Goal: Information Seeking & Learning: Learn about a topic

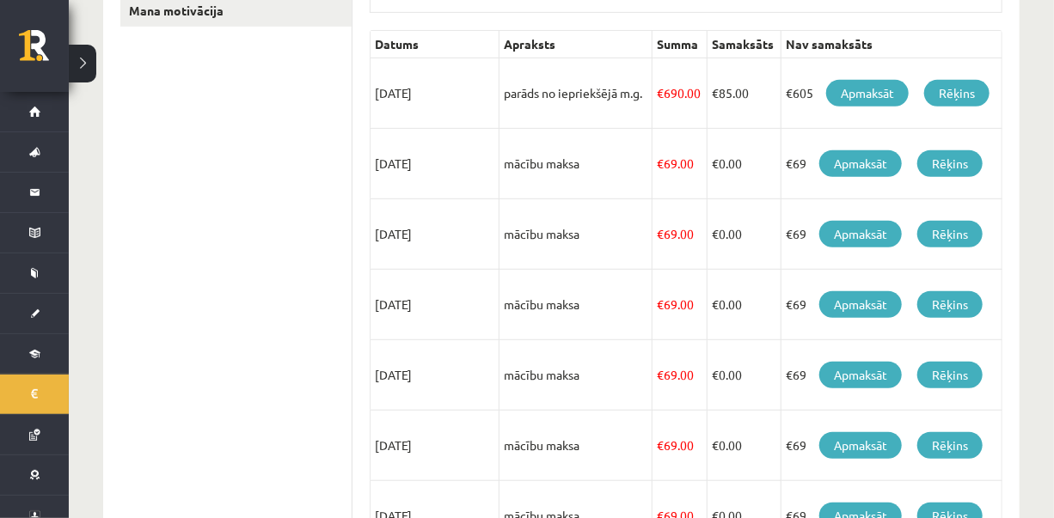
scroll to position [377, 0]
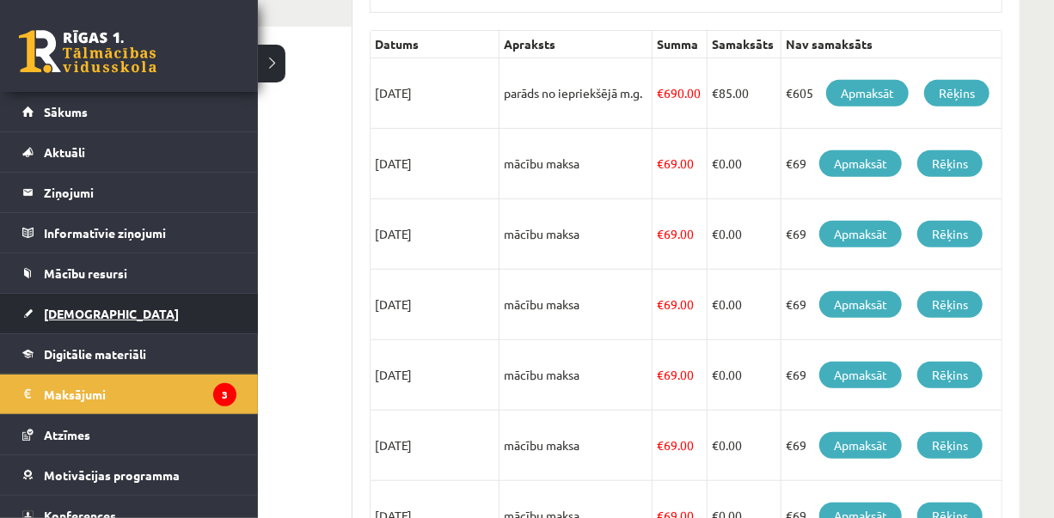
click at [96, 310] on link "[DEMOGRAPHIC_DATA]" at bounding box center [129, 314] width 214 height 40
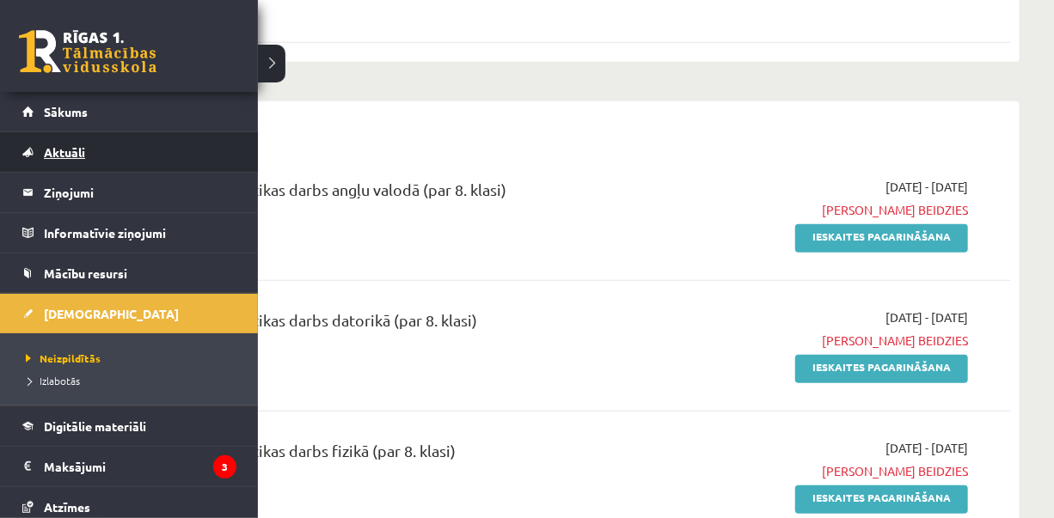
click at [63, 163] on link "Aktuāli" at bounding box center [129, 152] width 214 height 40
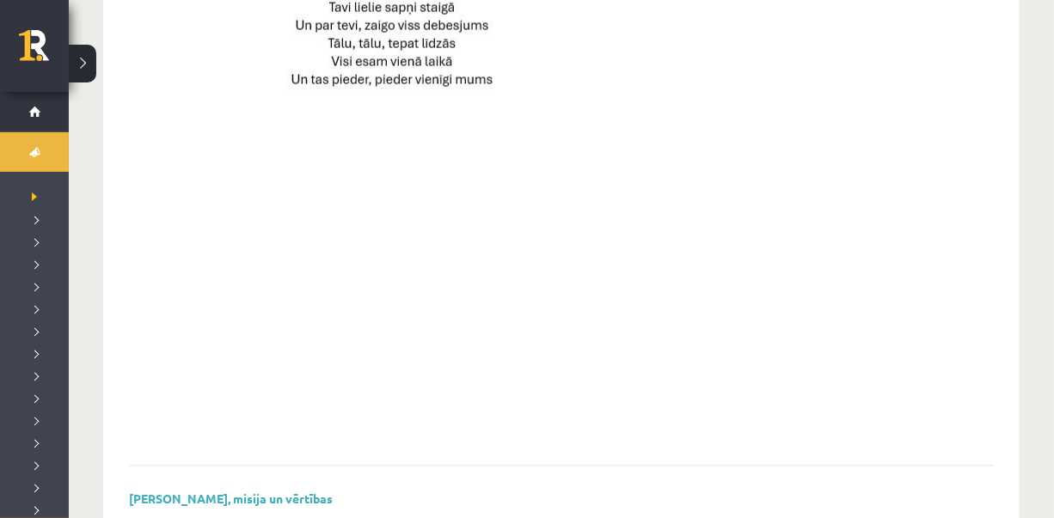
scroll to position [1355, 0]
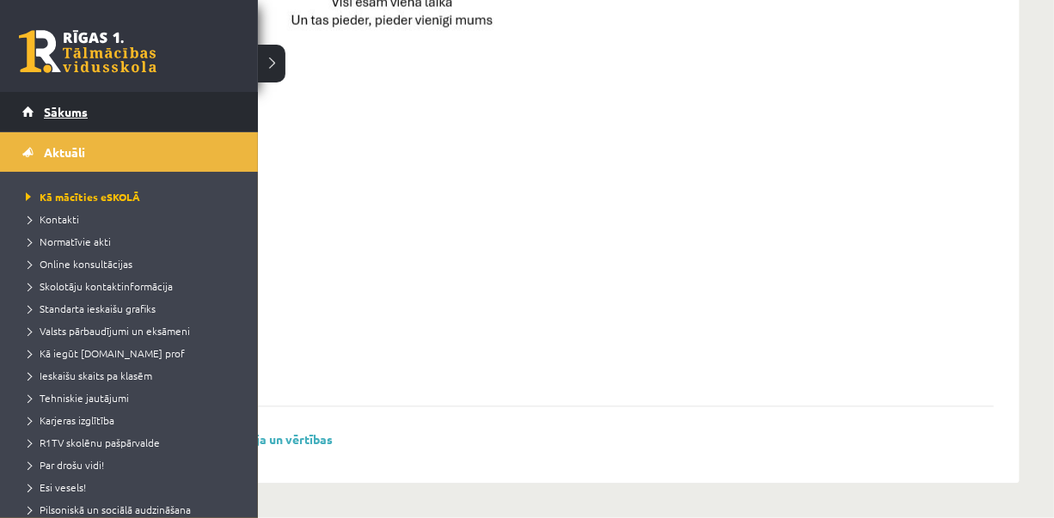
click at [58, 114] on span "Sākums" at bounding box center [66, 111] width 44 height 15
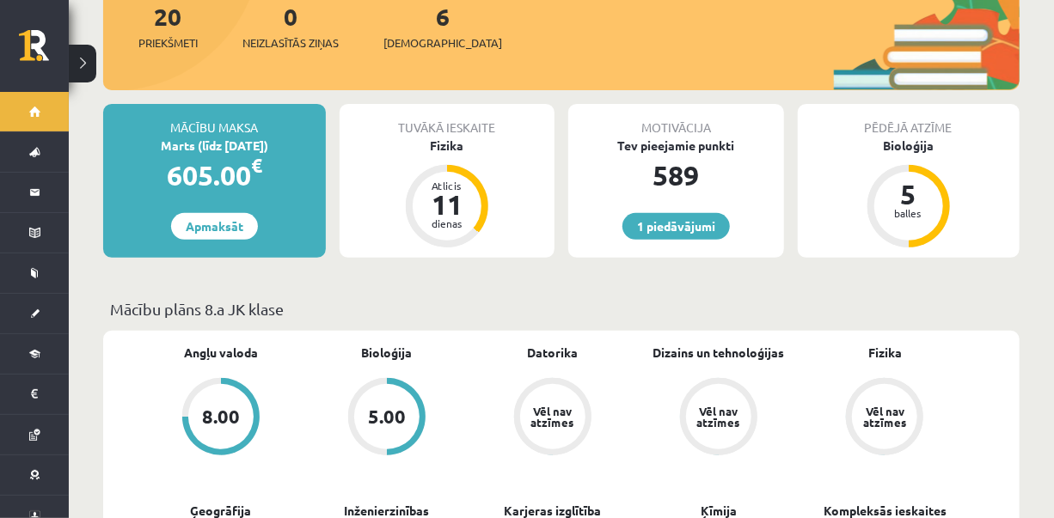
scroll to position [277, 0]
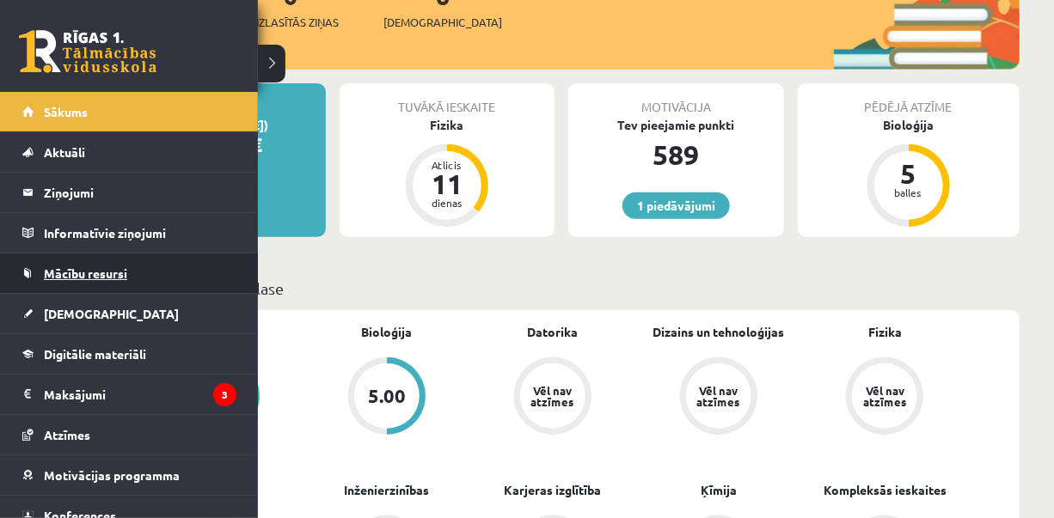
click at [105, 279] on span "Mācību resursi" at bounding box center [85, 273] width 83 height 15
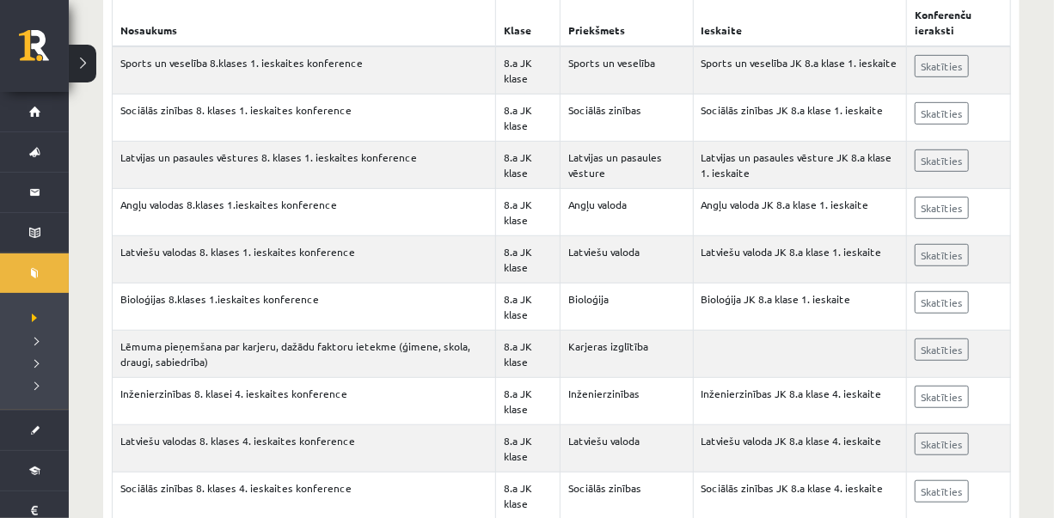
scroll to position [344, 0]
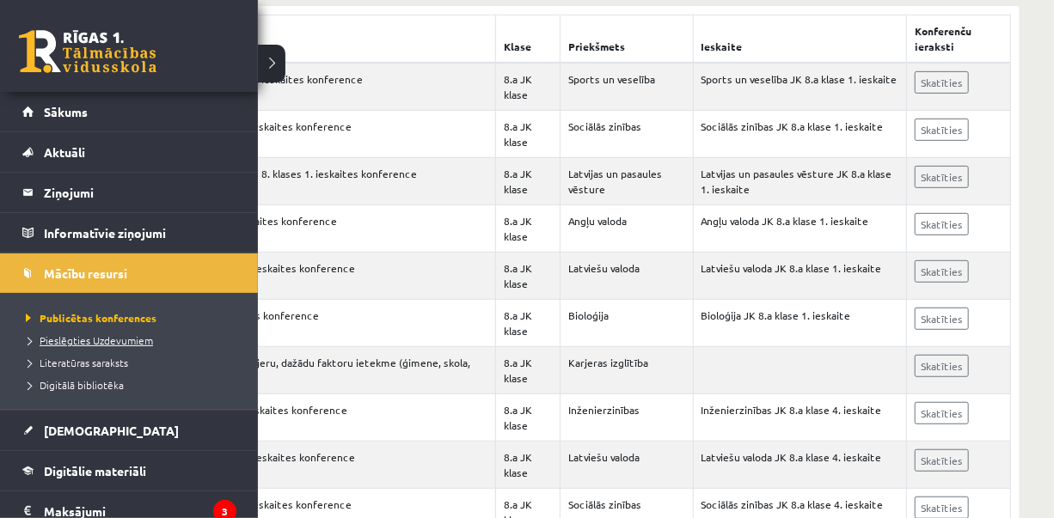
click at [136, 335] on span "Pieslēgties Uzdevumiem" at bounding box center [87, 341] width 132 height 14
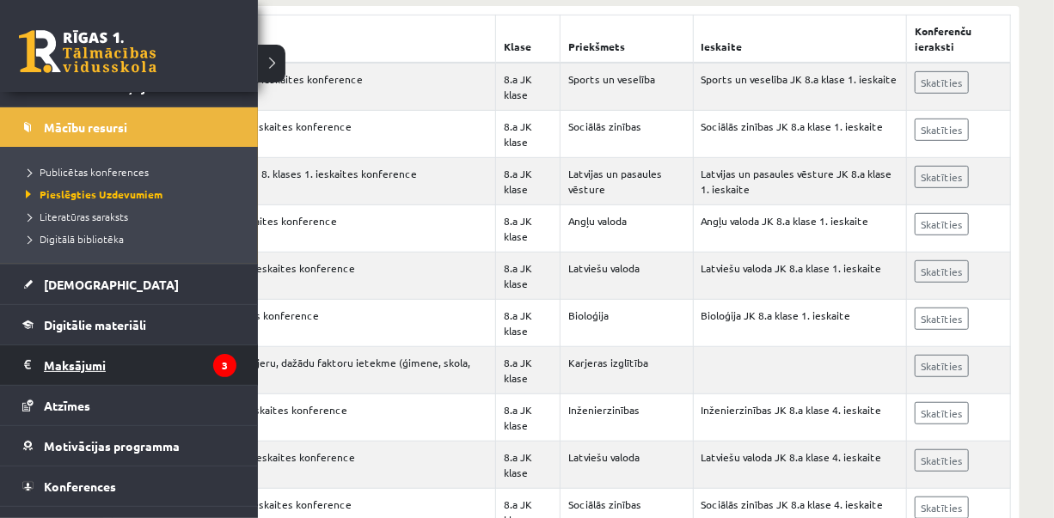
scroll to position [126, 0]
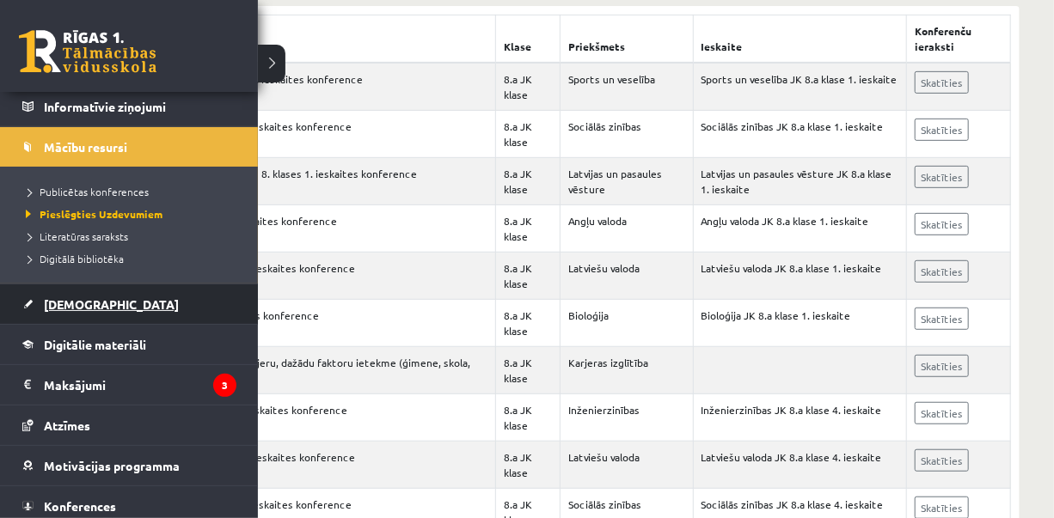
click at [107, 301] on link "[DEMOGRAPHIC_DATA]" at bounding box center [129, 305] width 214 height 40
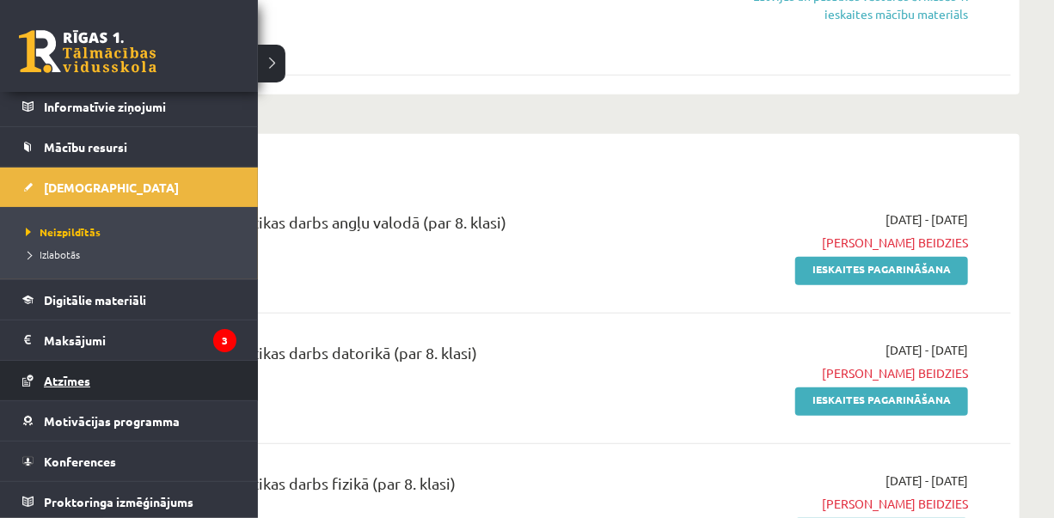
click at [47, 392] on link "Atzīmes" at bounding box center [129, 381] width 214 height 40
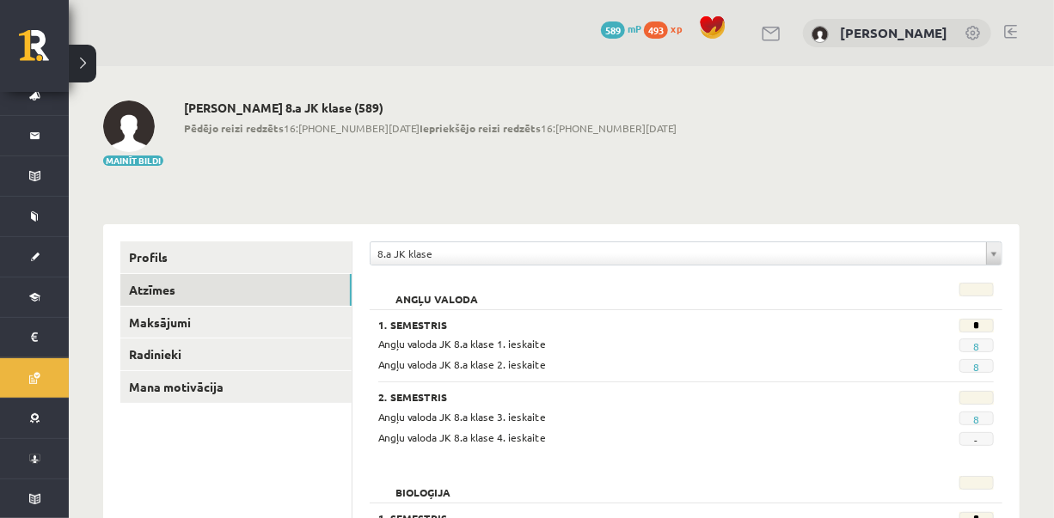
click at [782, 38] on link at bounding box center [772, 34] width 21 height 15
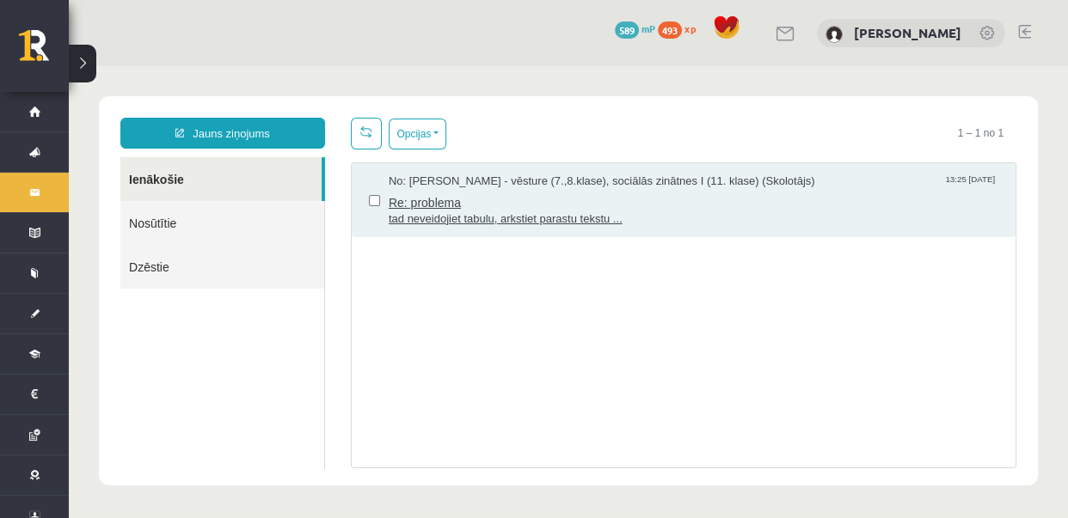
click at [402, 206] on span "Re: problema" at bounding box center [694, 200] width 610 height 21
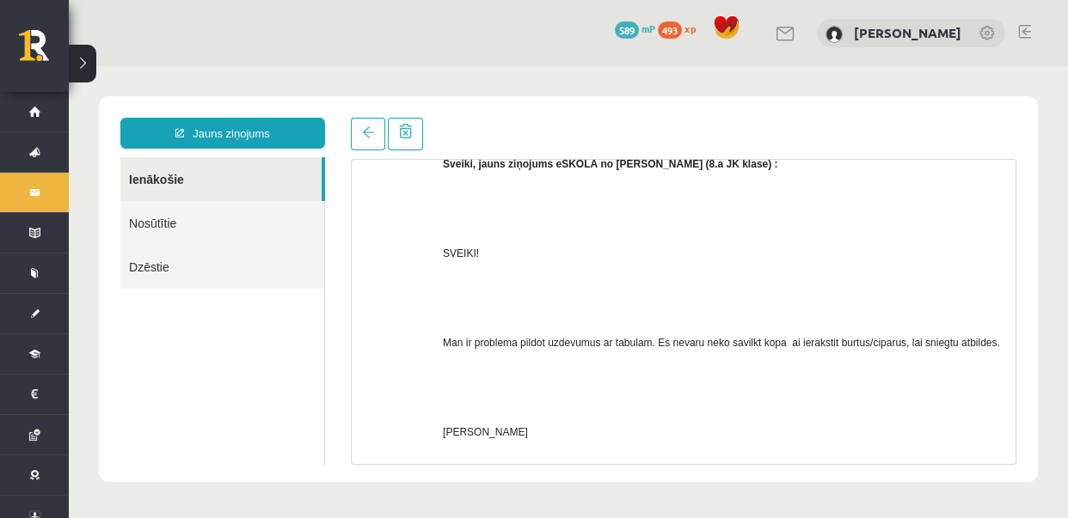
scroll to position [636, 0]
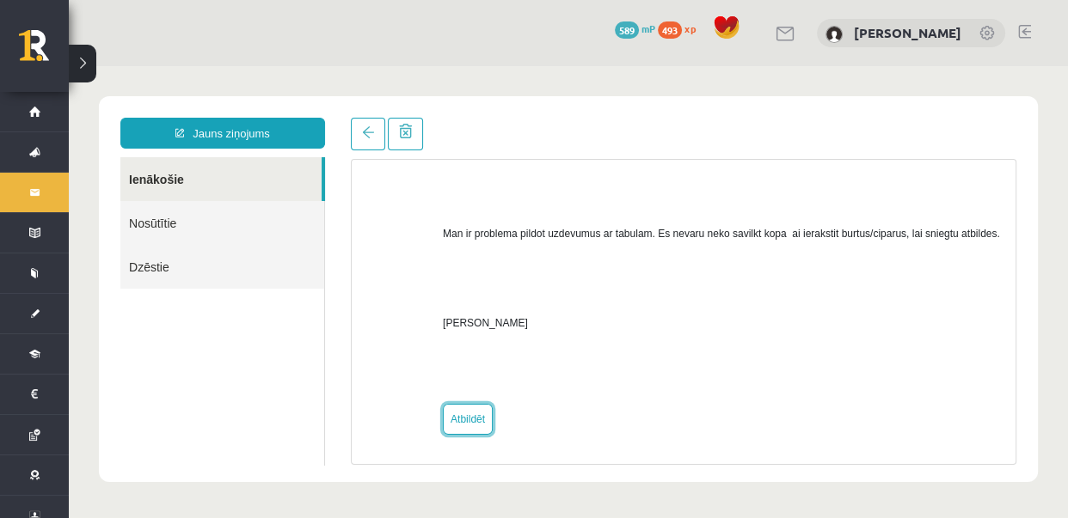
drag, startPoint x: 451, startPoint y: 413, endPoint x: 530, endPoint y: 415, distance: 79.1
click at [452, 413] on link "Atbildēt" at bounding box center [468, 419] width 50 height 31
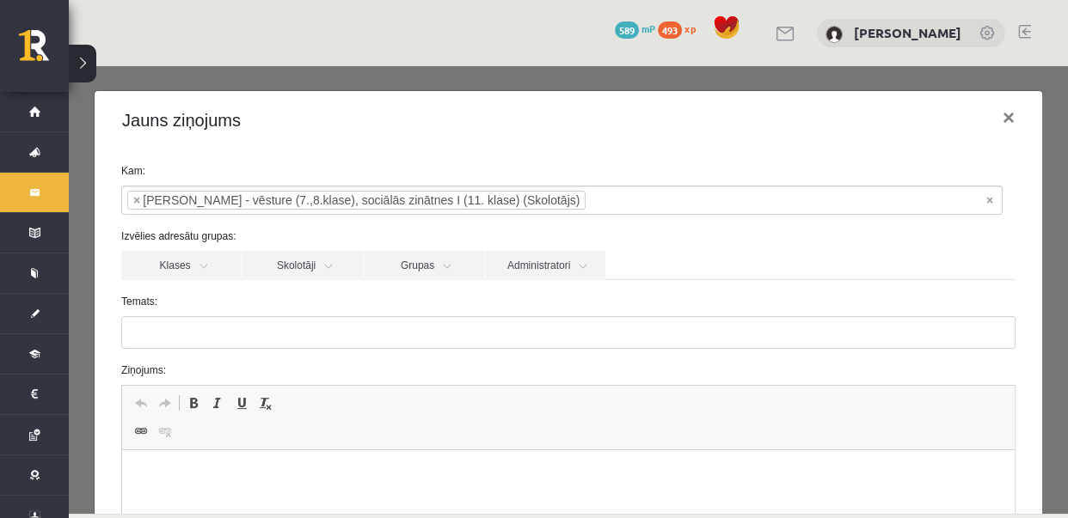
type input "**********"
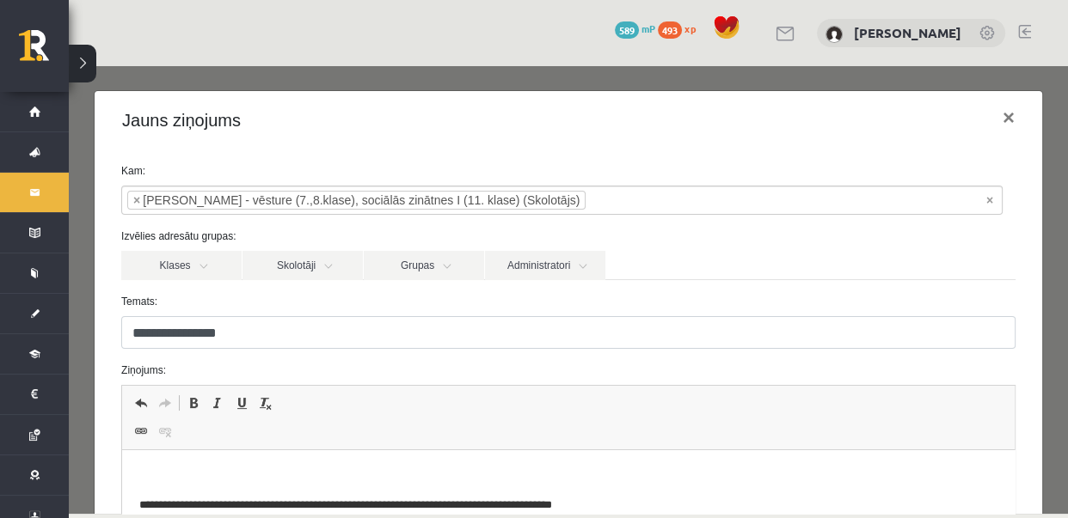
click at [395, 482] on p "Bagātinātā teksta redaktors, wiswyg-editor-47433899633620-1758385800-897" at bounding box center [568, 477] width 858 height 18
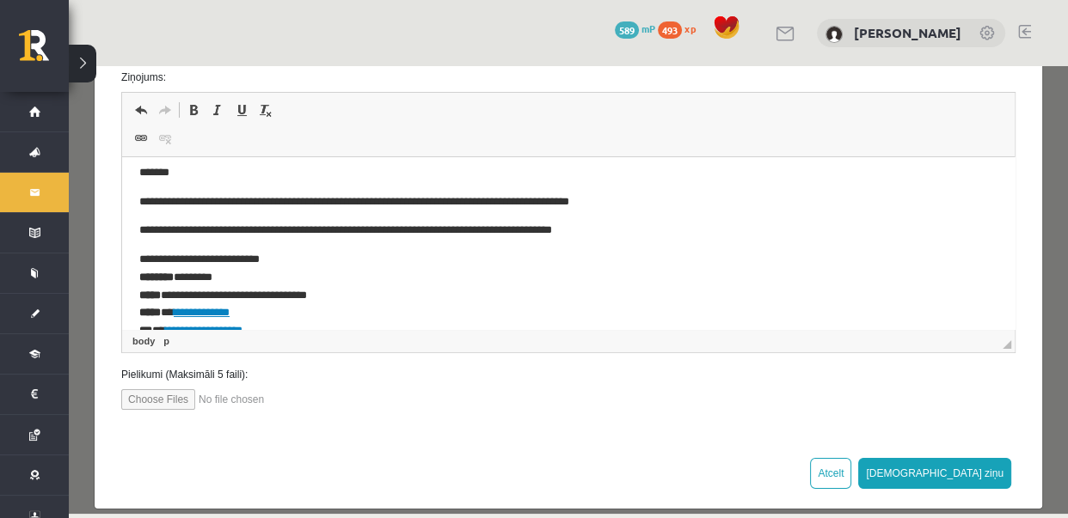
scroll to position [0, 0]
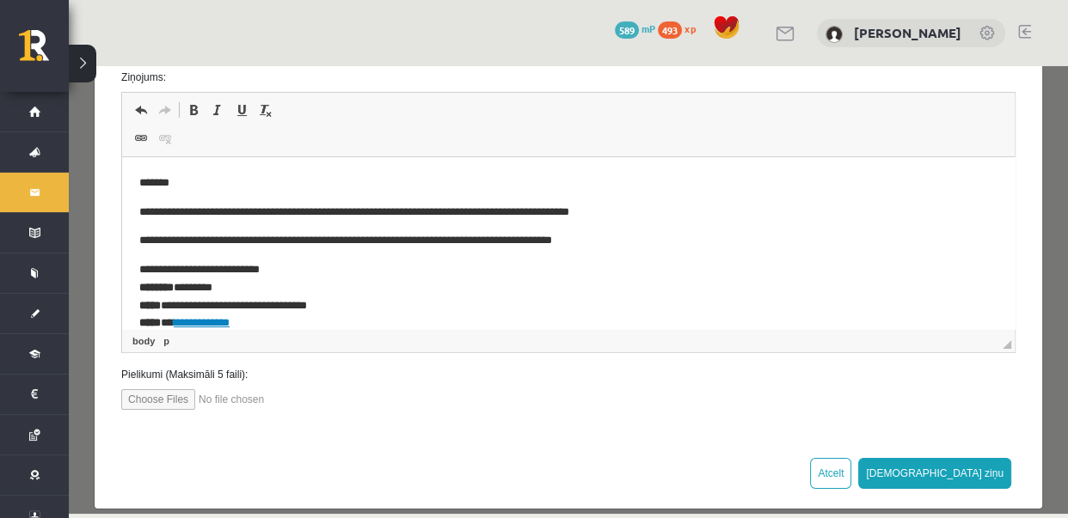
drag, startPoint x: 995, startPoint y: 219, endPoint x: 739, endPoint y: 541, distance: 410.6
click at [552, 211] on p "**********" at bounding box center [555, 213] width 832 height 18
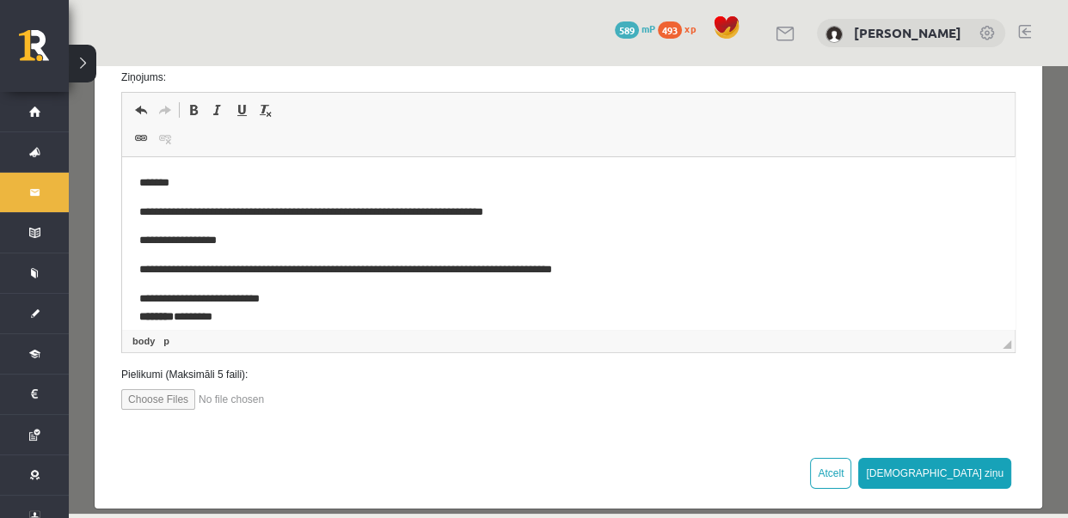
click at [544, 213] on p "**********" at bounding box center [555, 213] width 832 height 18
click at [172, 236] on p "**********" at bounding box center [555, 241] width 832 height 18
click at [222, 212] on p "**********" at bounding box center [555, 213] width 832 height 18
click at [356, 212] on p "**********" at bounding box center [555, 213] width 832 height 18
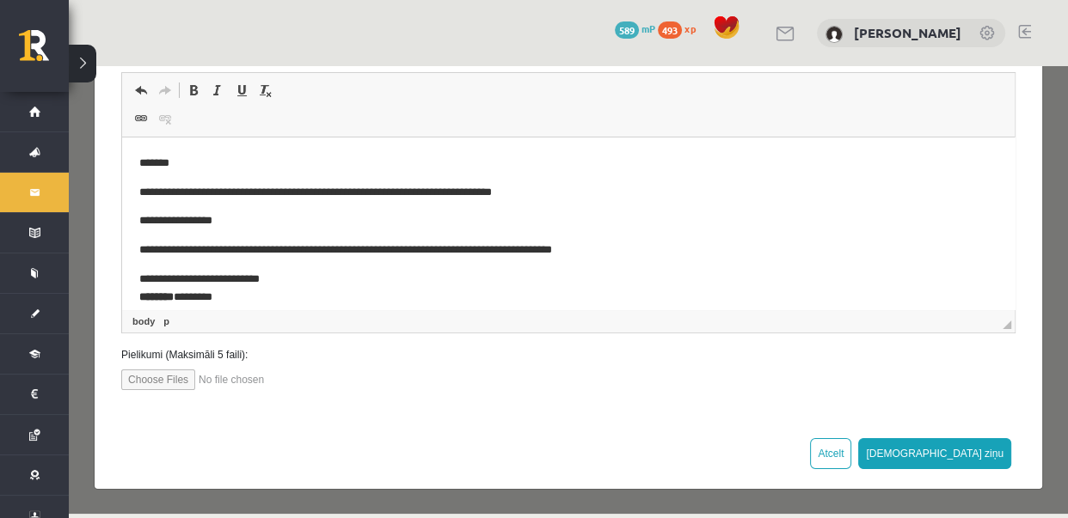
click at [238, 218] on p "**********" at bounding box center [555, 221] width 832 height 18
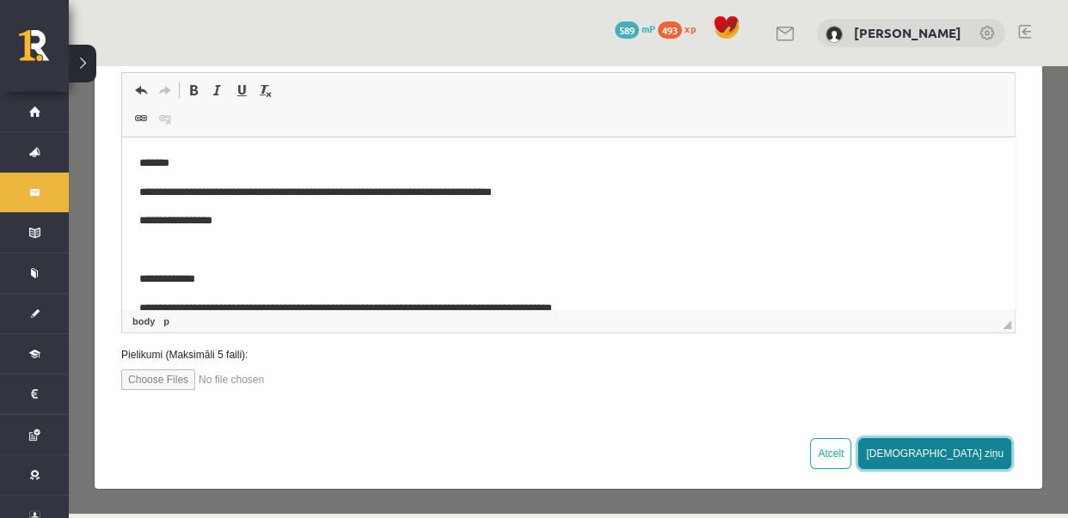
click at [984, 439] on button "Sūtīt ziņu" at bounding box center [934, 454] width 153 height 31
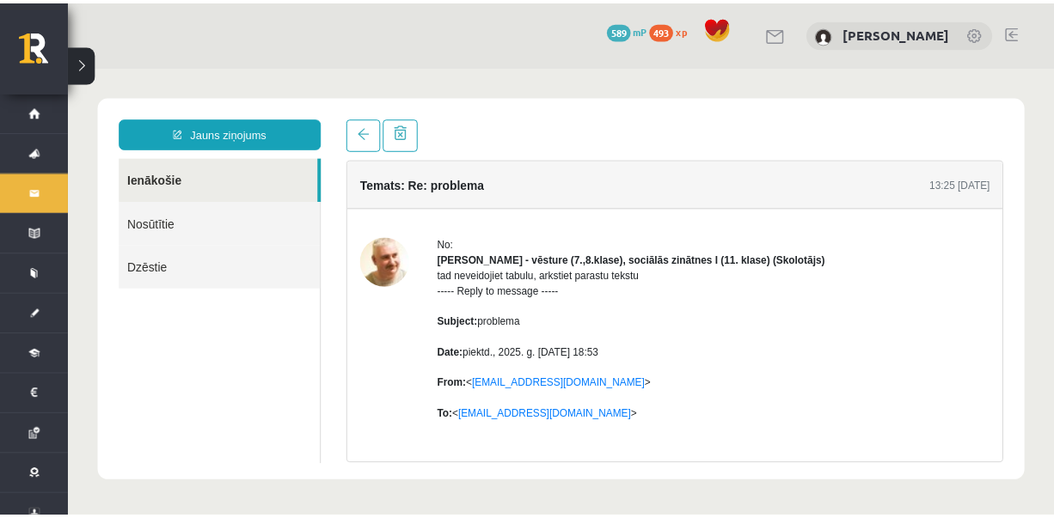
scroll to position [0, 0]
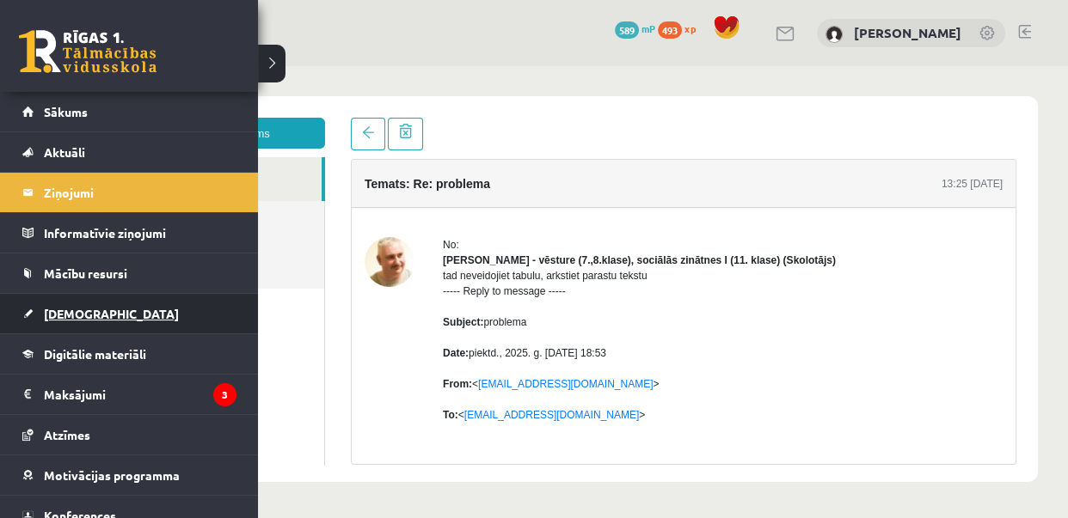
click at [107, 305] on link "[DEMOGRAPHIC_DATA]" at bounding box center [129, 314] width 214 height 40
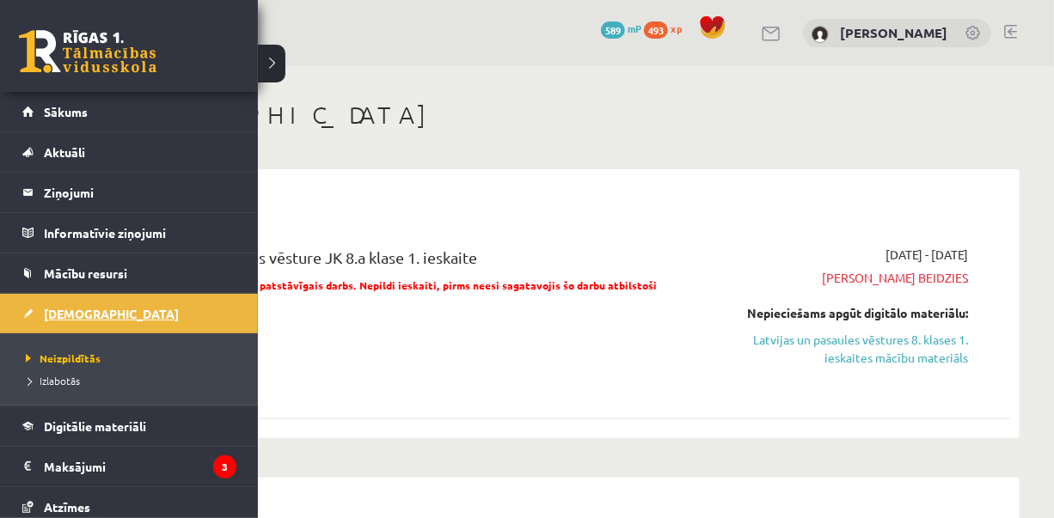
click at [63, 310] on span "[DEMOGRAPHIC_DATA]" at bounding box center [111, 313] width 135 height 15
click at [43, 377] on span "Izlabotās" at bounding box center [50, 381] width 58 height 14
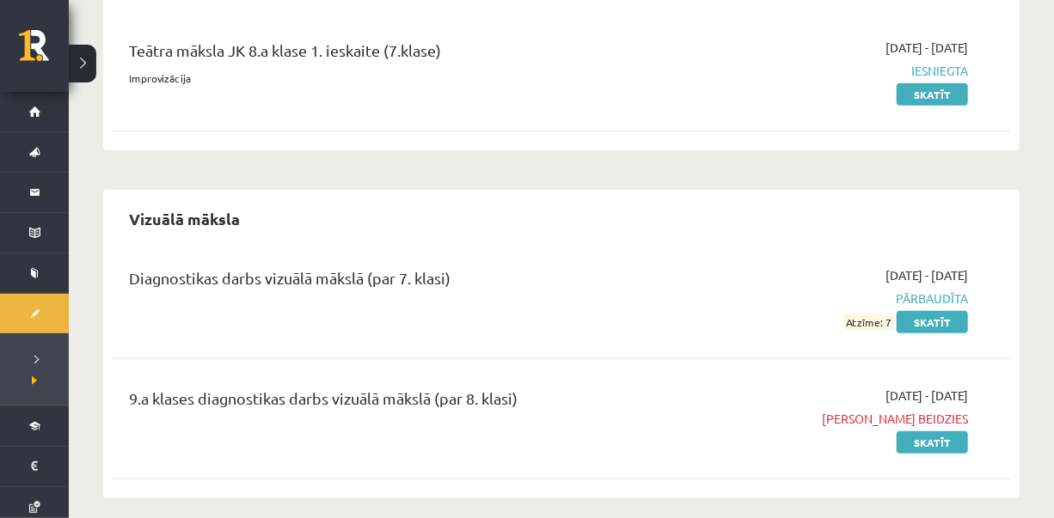
scroll to position [6139, 0]
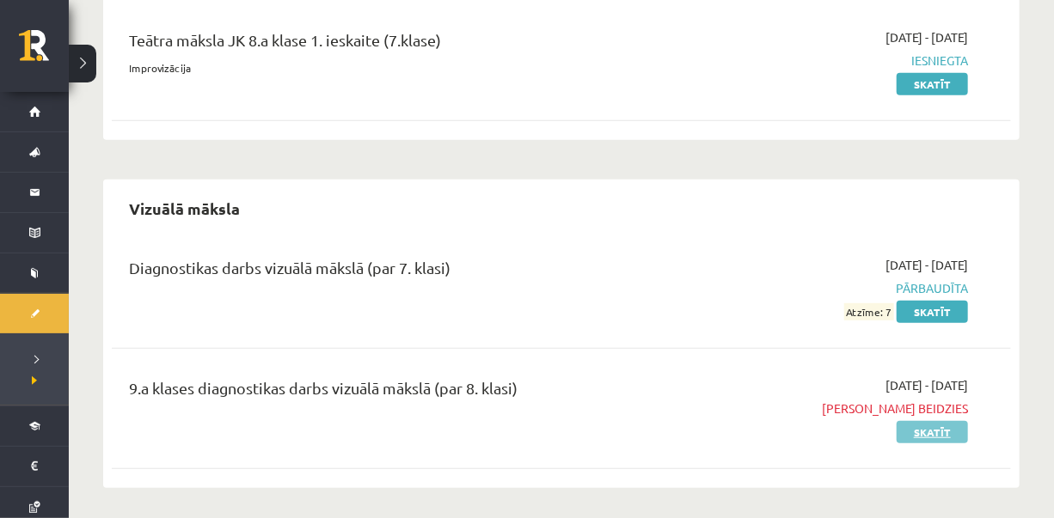
click at [922, 433] on link "Skatīt" at bounding box center [932, 432] width 71 height 22
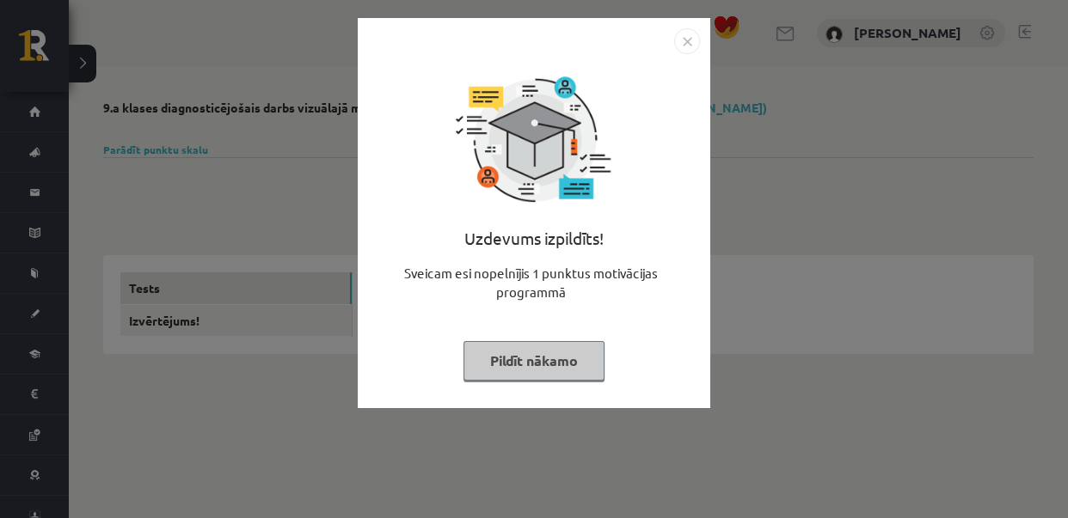
click at [576, 362] on button "Pildīt nākamo" at bounding box center [533, 361] width 141 height 40
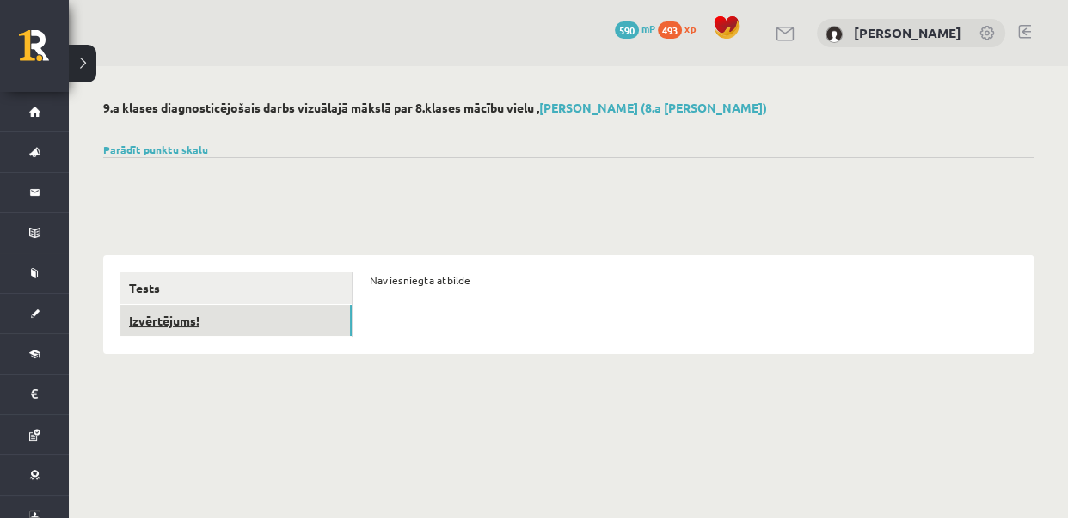
click at [187, 308] on link "Izvērtējums!" at bounding box center [235, 321] width 231 height 32
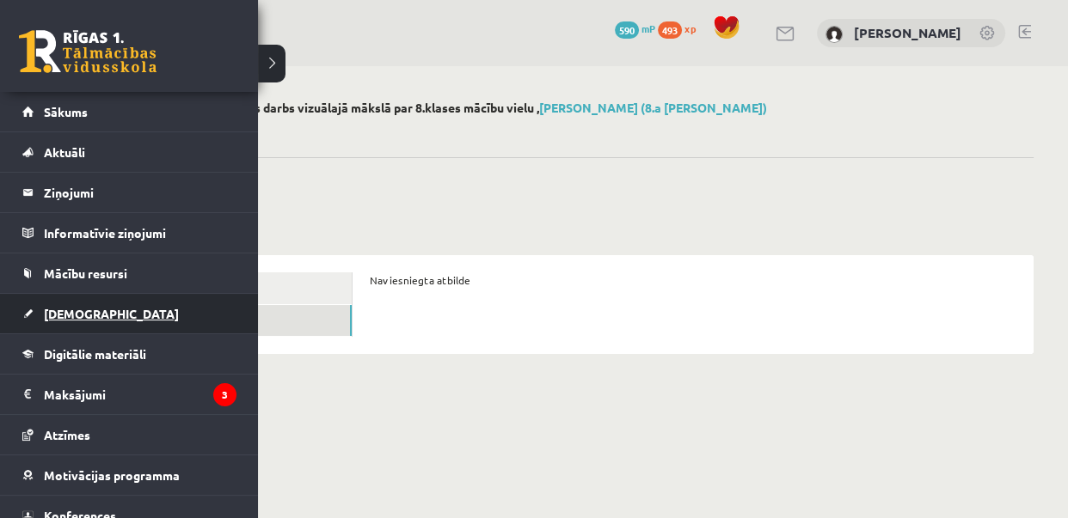
click at [88, 321] on link "[DEMOGRAPHIC_DATA]" at bounding box center [129, 314] width 214 height 40
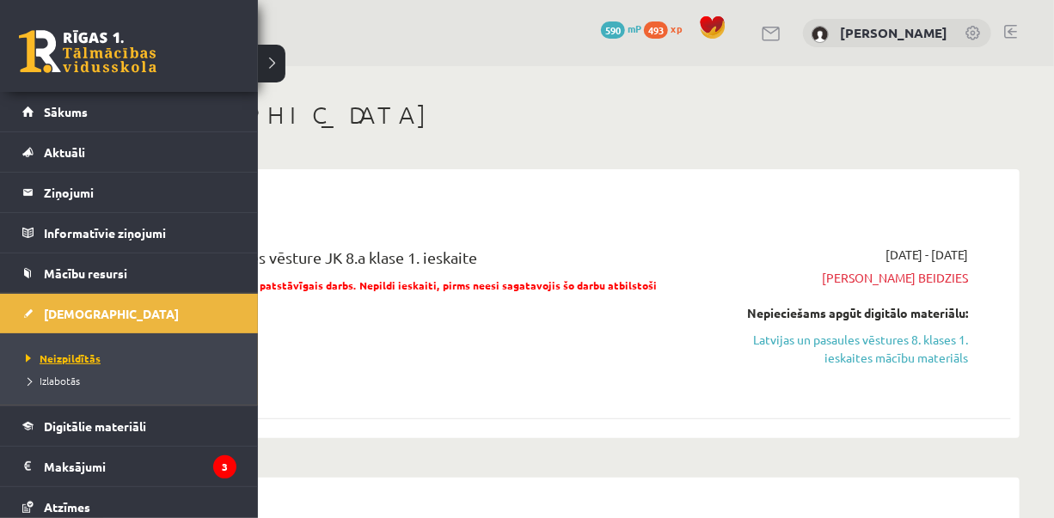
click at [86, 359] on span "Neizpildītās" at bounding box center [60, 359] width 79 height 14
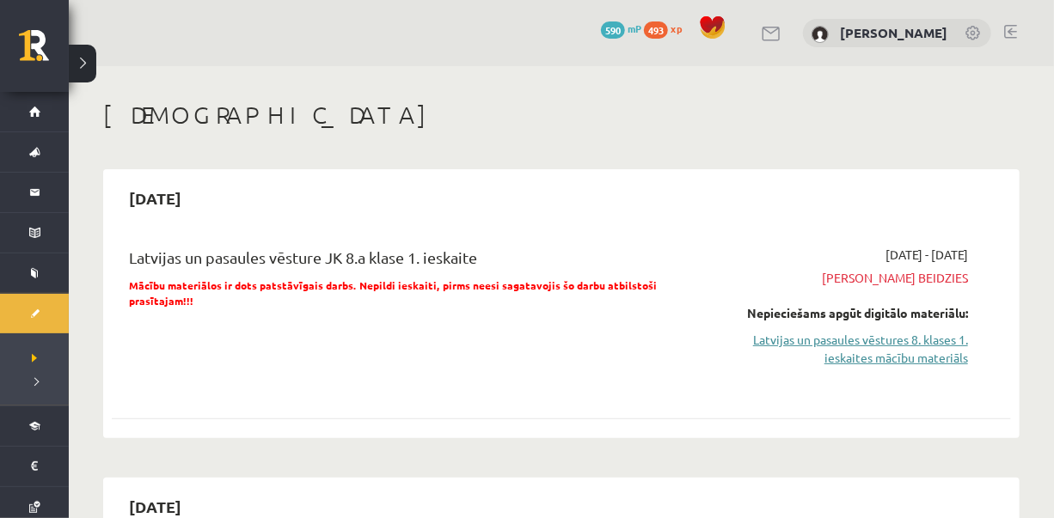
click at [910, 344] on link "Latvijas un pasaules vēstures 8. klases 1. ieskaites mācību materiāls" at bounding box center [837, 349] width 262 height 36
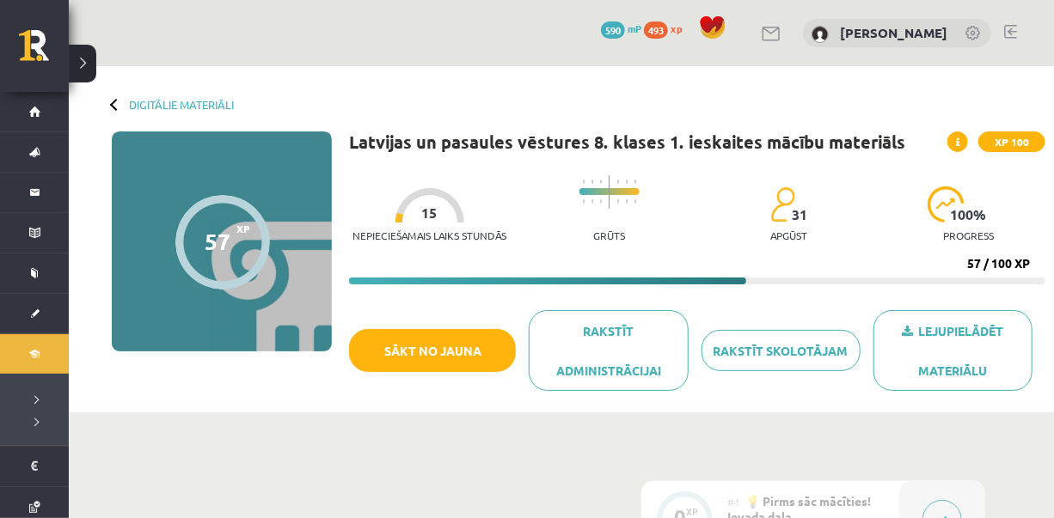
click at [229, 249] on div "57" at bounding box center [219, 242] width 26 height 26
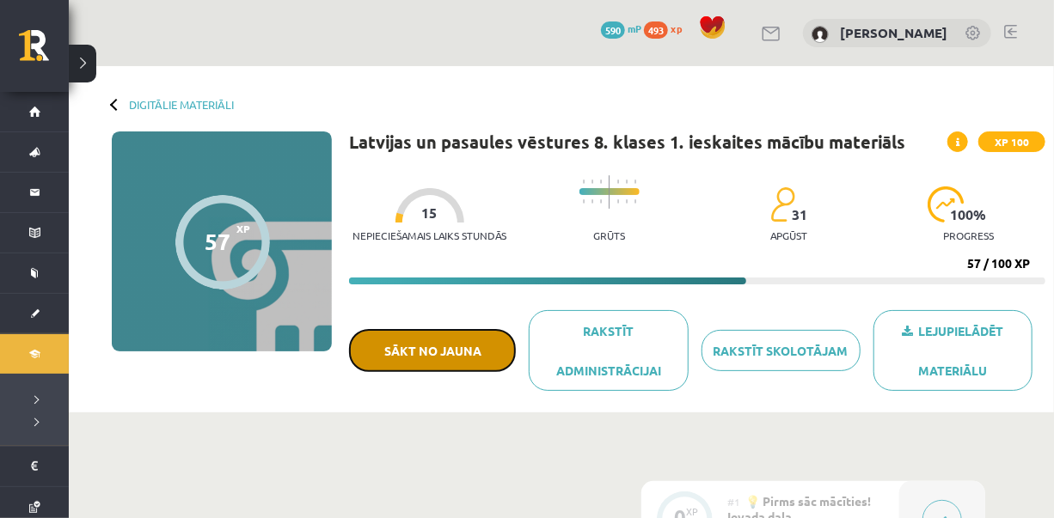
click at [472, 347] on button "Sākt no jauna" at bounding box center [432, 350] width 167 height 43
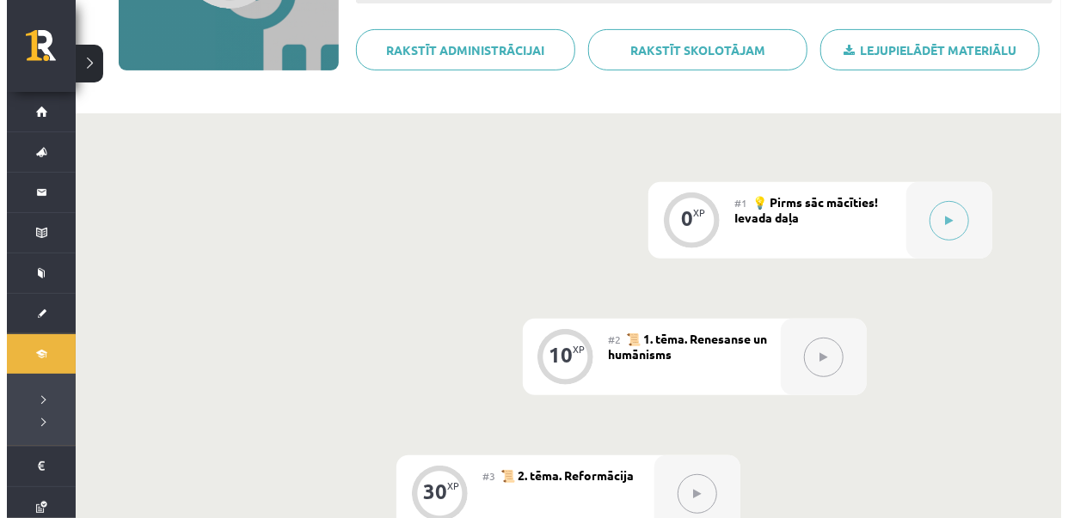
scroll to position [286, 0]
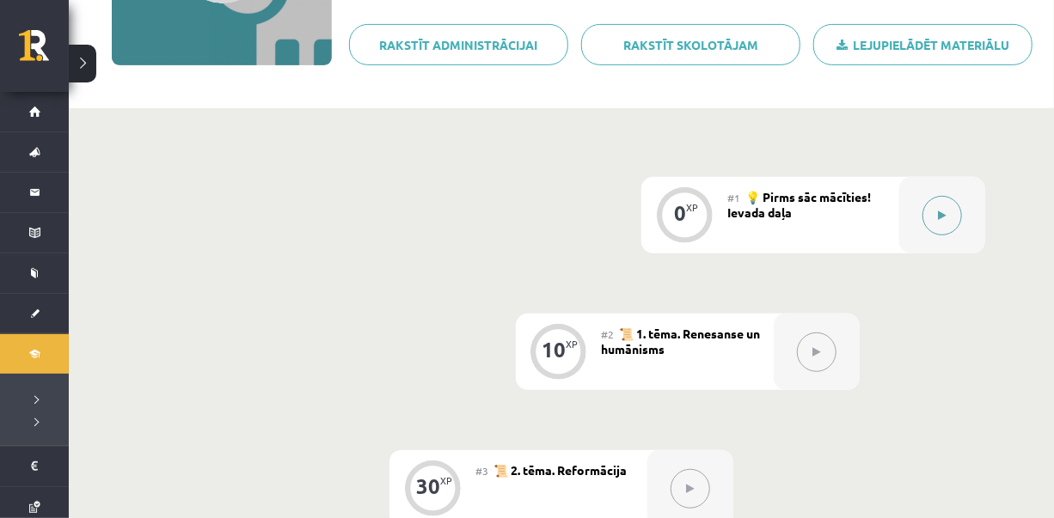
click at [944, 216] on icon at bounding box center [943, 216] width 8 height 10
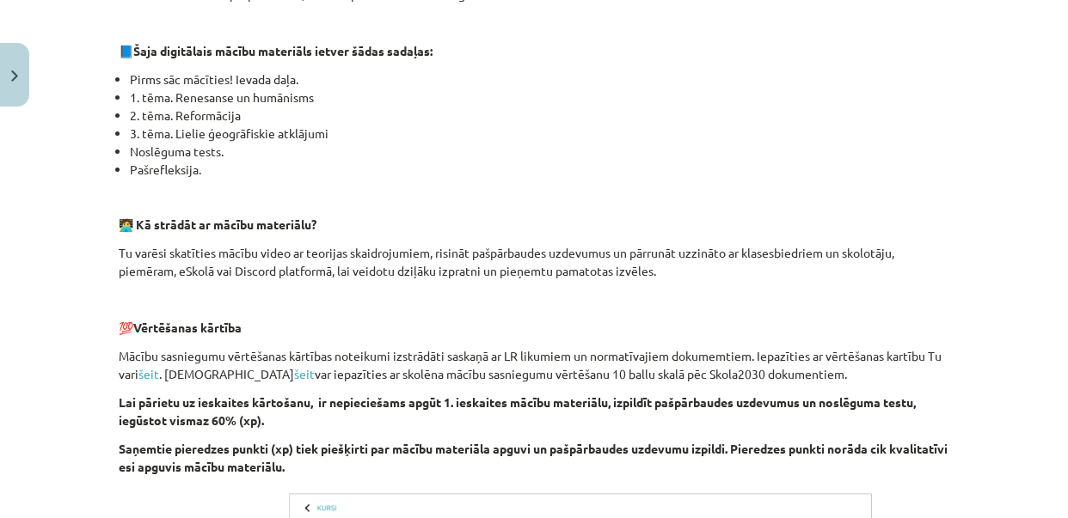
scroll to position [758, 0]
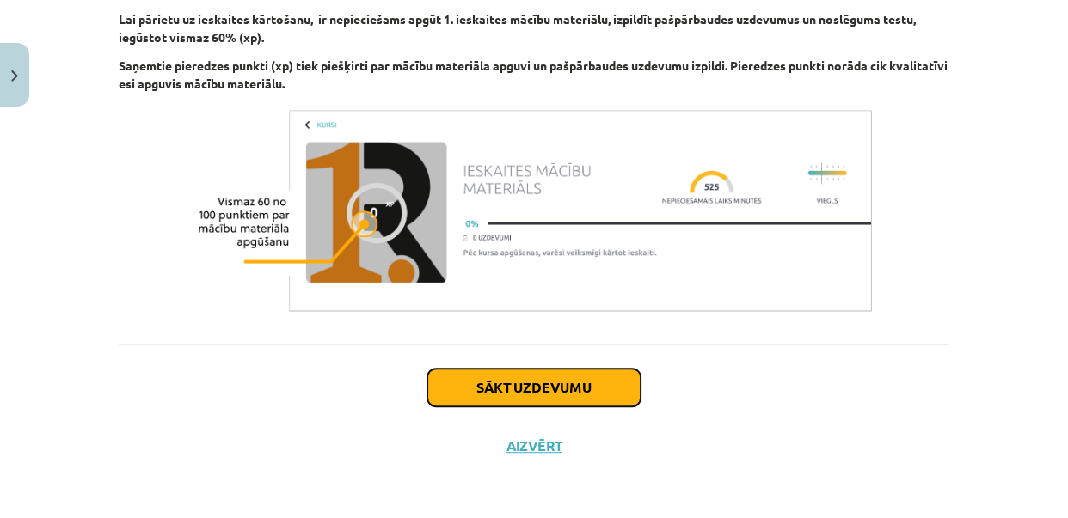
click at [575, 398] on button "Sākt uzdevumu" at bounding box center [533, 388] width 213 height 38
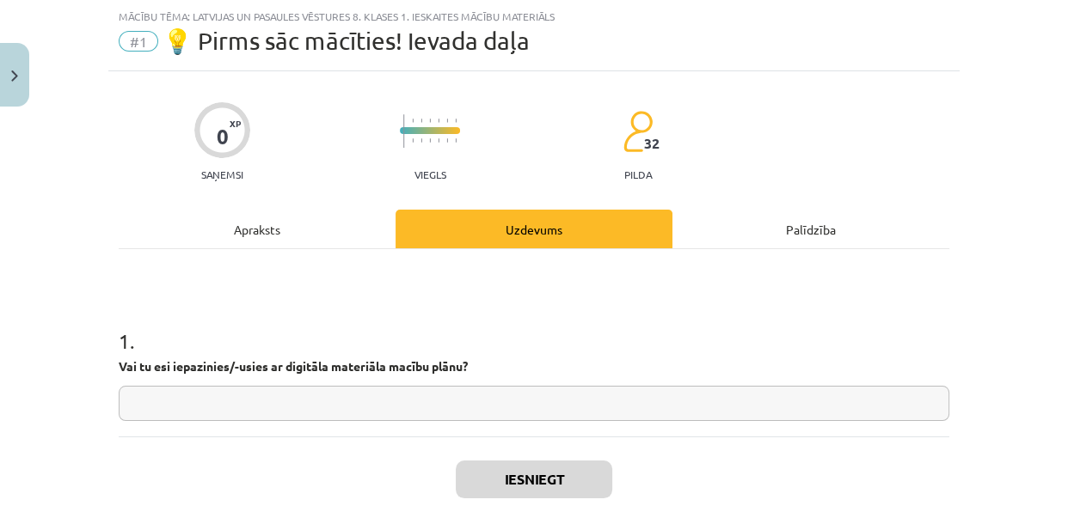
click at [484, 409] on input "text" at bounding box center [534, 403] width 831 height 35
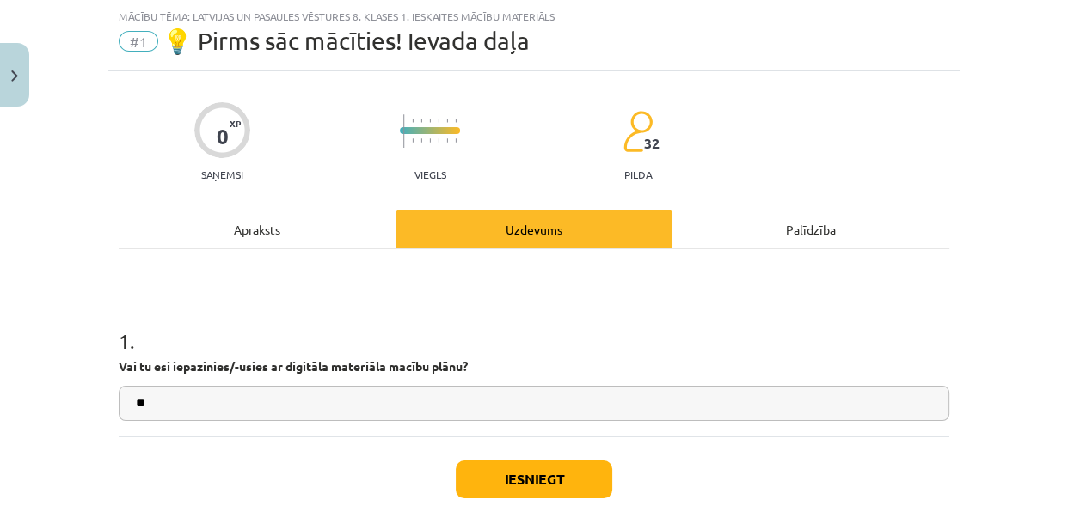
type input "**"
click at [521, 466] on button "Iesniegt" at bounding box center [534, 480] width 156 height 38
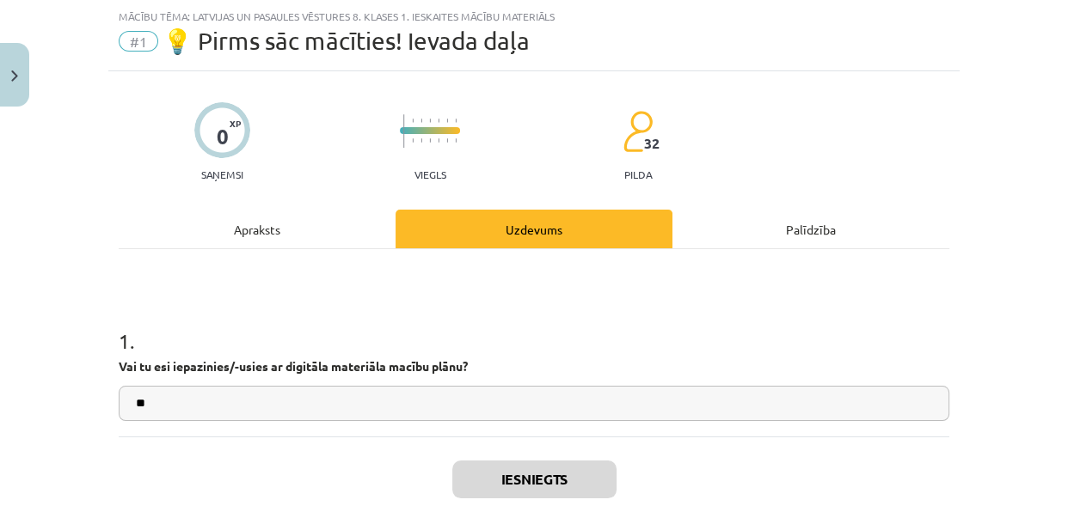
scroll to position [81, 0]
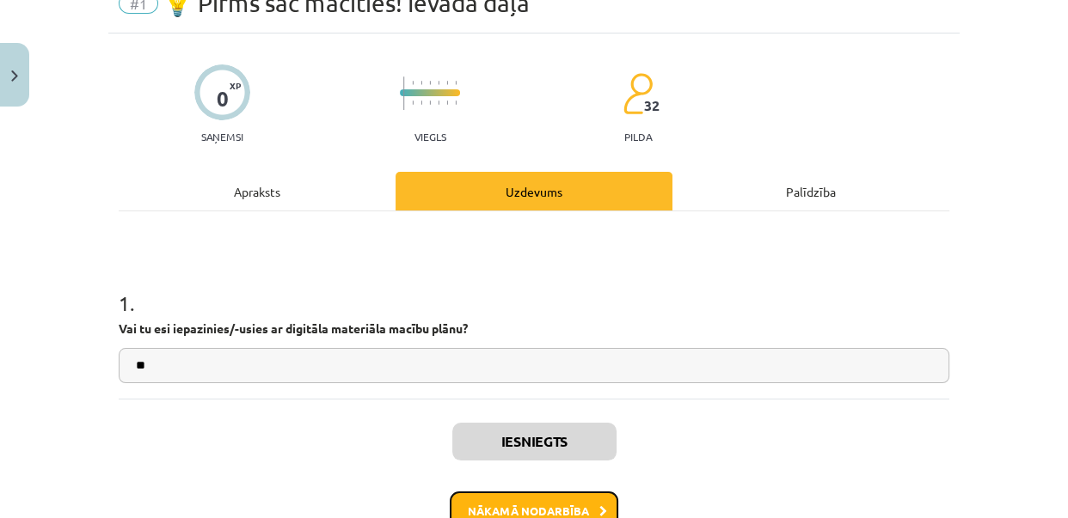
click at [457, 498] on button "Nākamā nodarbība" at bounding box center [534, 512] width 169 height 40
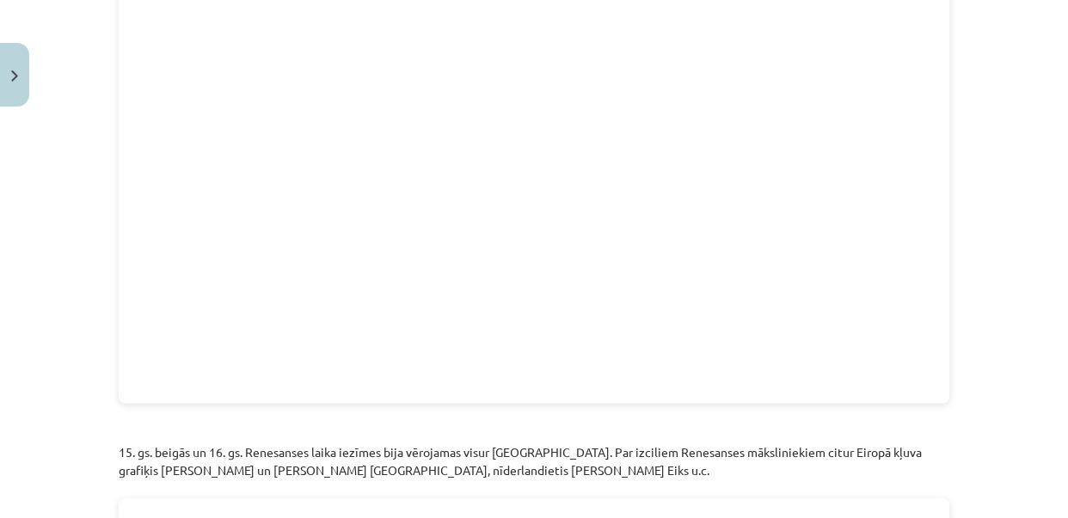
scroll to position [3921, 0]
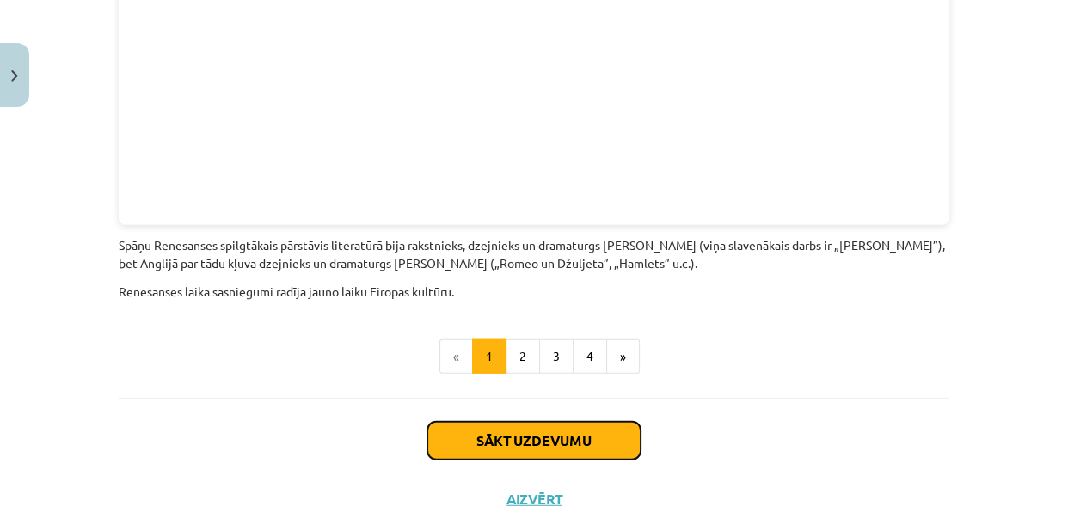
click at [553, 422] on button "Sākt uzdevumu" at bounding box center [533, 441] width 213 height 38
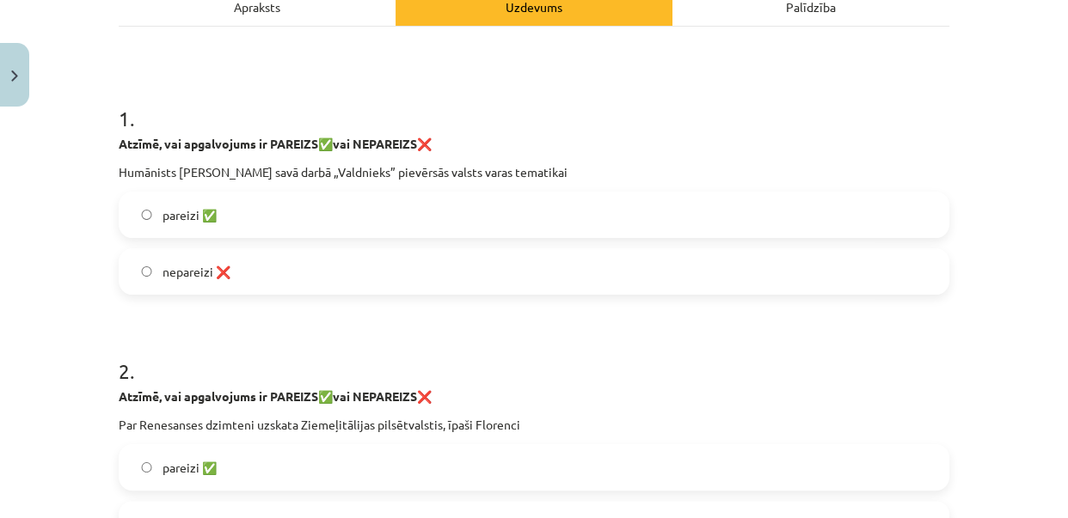
scroll to position [268, 0]
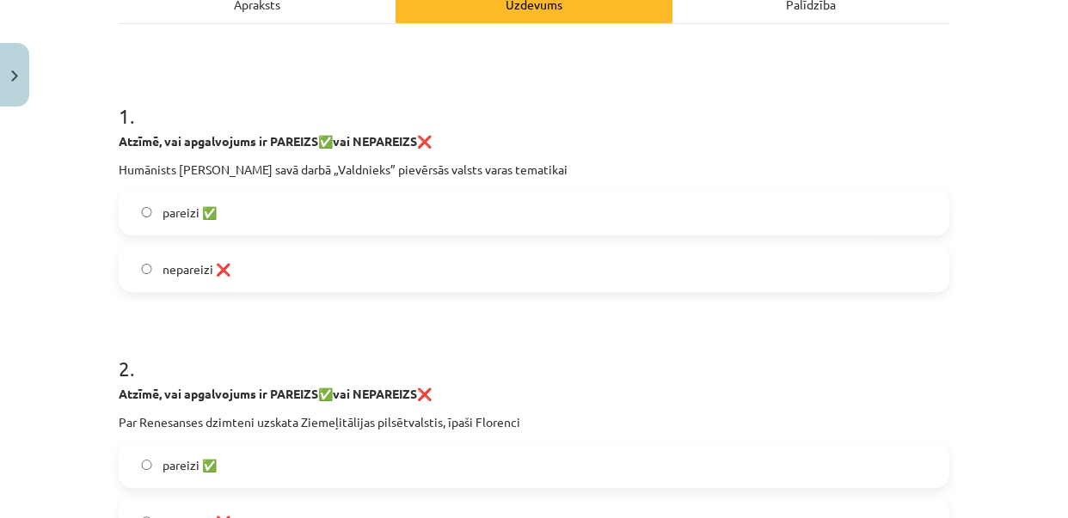
click at [163, 213] on span "pareizi ✅" at bounding box center [190, 213] width 54 height 18
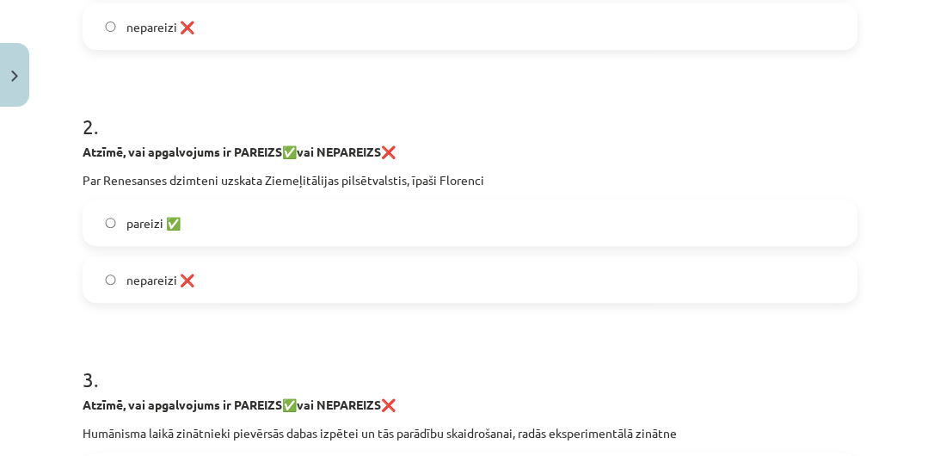
scroll to position [511, 0]
drag, startPoint x: 1018, startPoint y: 3, endPoint x: 733, endPoint y: 344, distance: 443.8
click at [733, 344] on h1 "3 ." at bounding box center [470, 363] width 775 height 53
click at [150, 224] on span "pareizi ✅" at bounding box center [153, 223] width 54 height 18
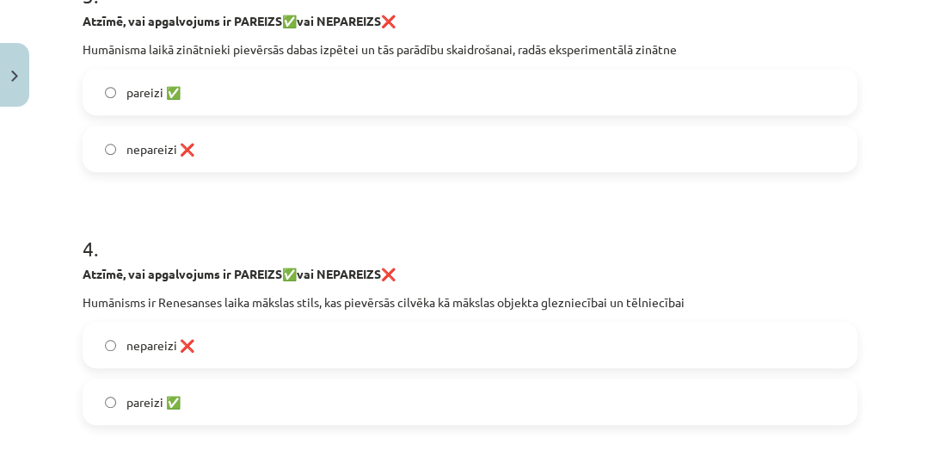
scroll to position [897, 0]
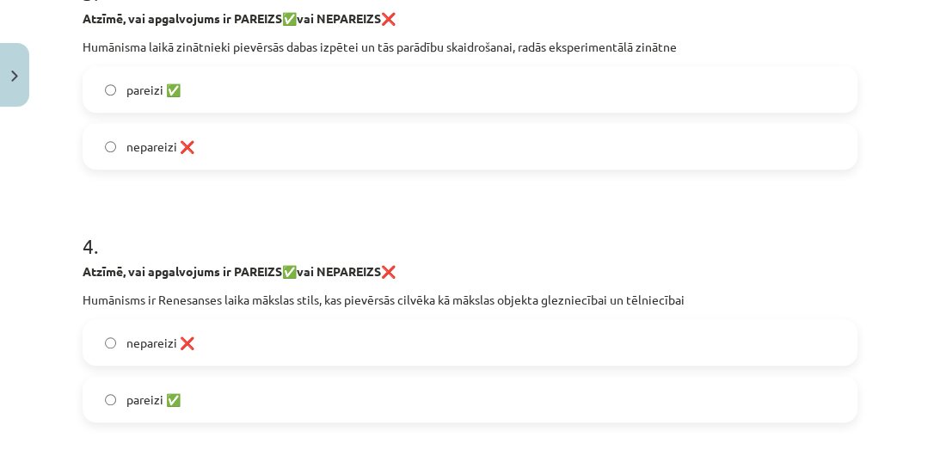
click at [148, 389] on label "pareizi ✅" at bounding box center [469, 398] width 771 height 43
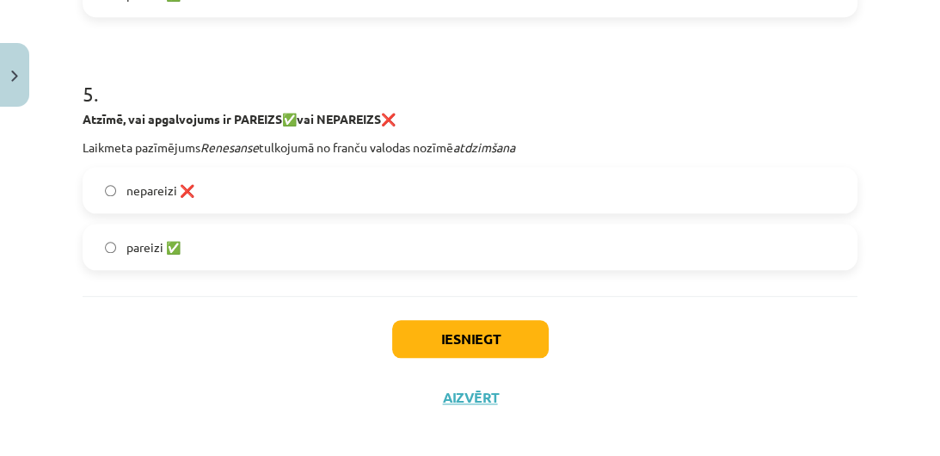
scroll to position [1314, 0]
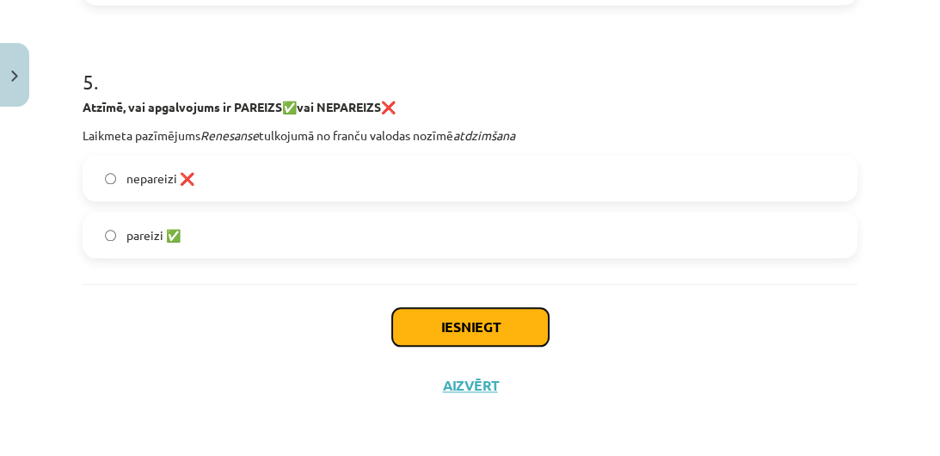
click at [488, 320] on button "Iesniegt" at bounding box center [470, 327] width 156 height 38
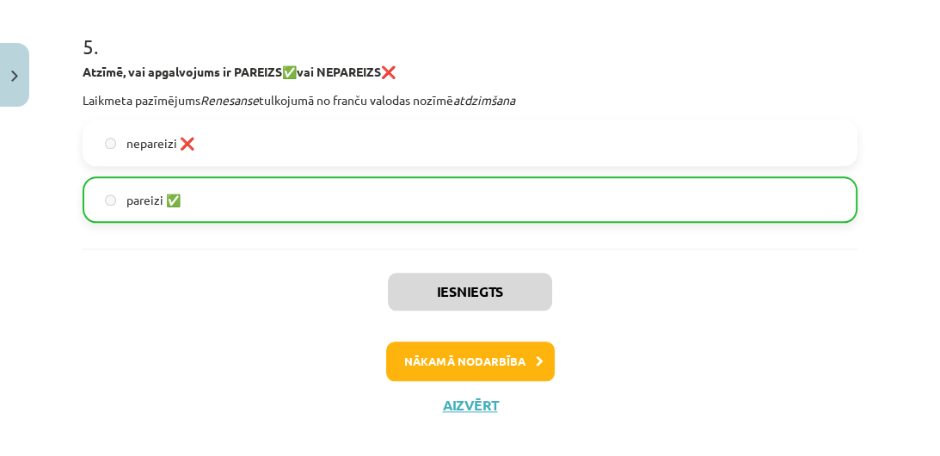
scroll to position [1369, 0]
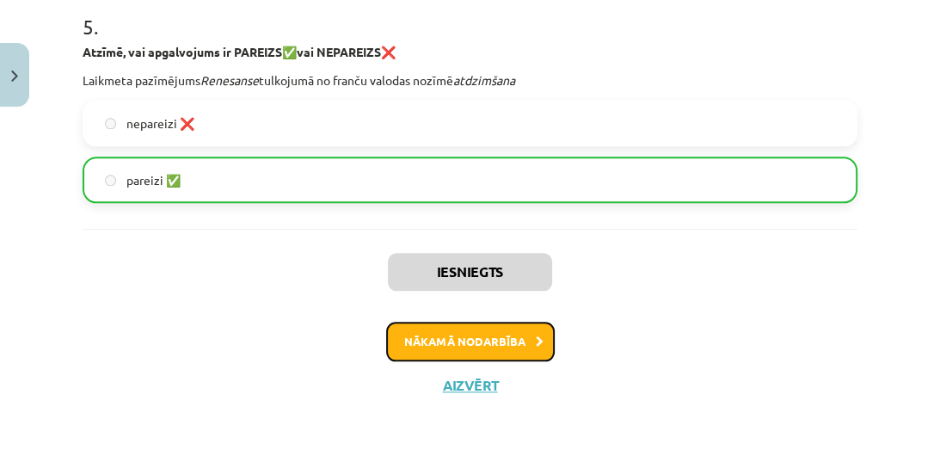
click at [482, 341] on button "Nākamā nodarbība" at bounding box center [470, 342] width 169 height 40
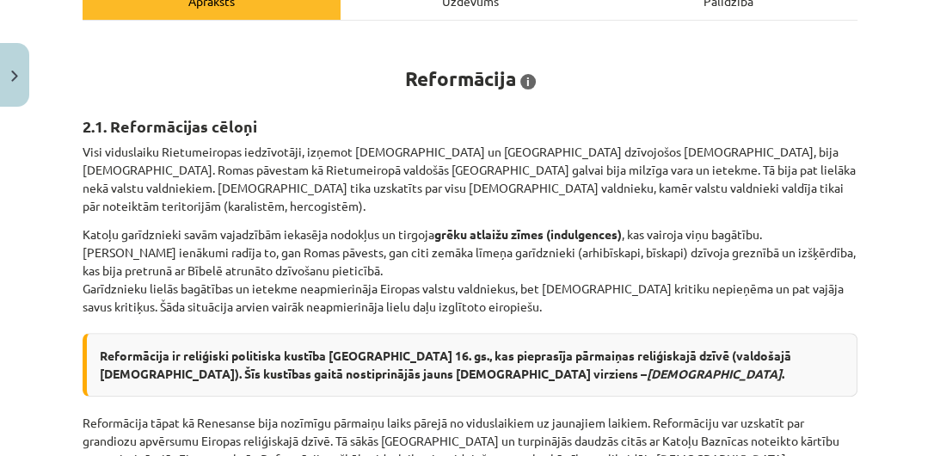
scroll to position [1158, 0]
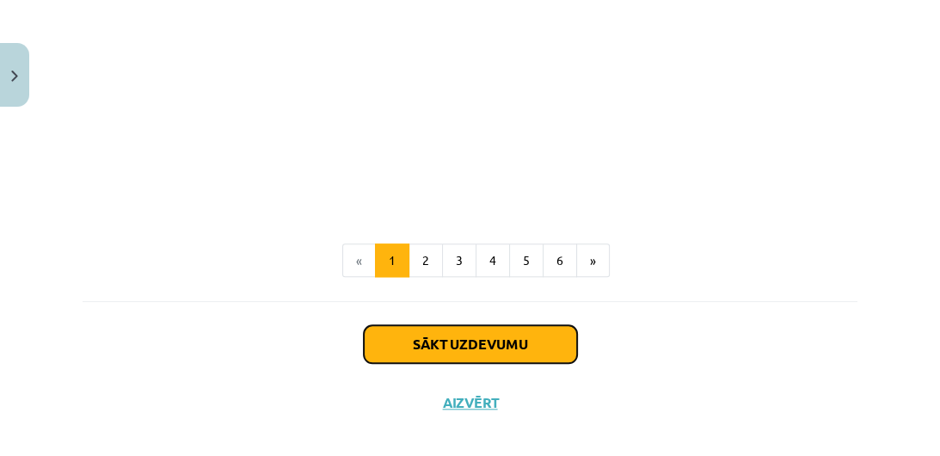
click at [510, 325] on button "Sākt uzdevumu" at bounding box center [470, 344] width 213 height 38
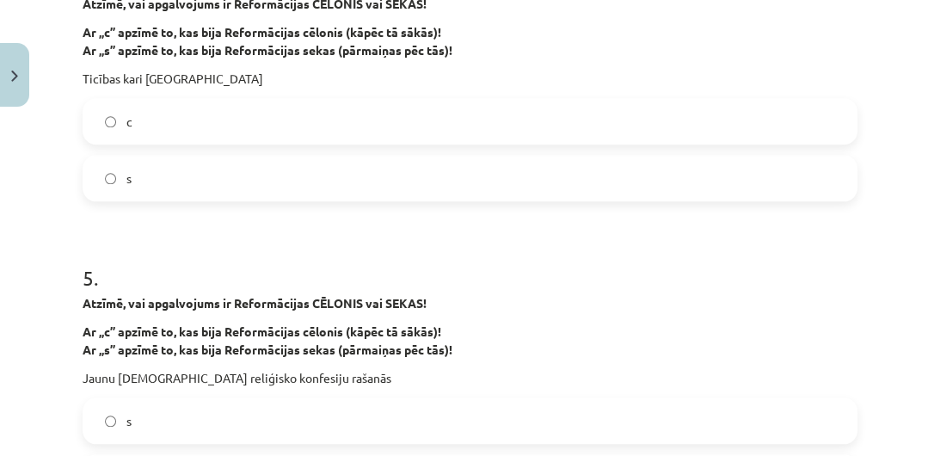
scroll to position [1309, 0]
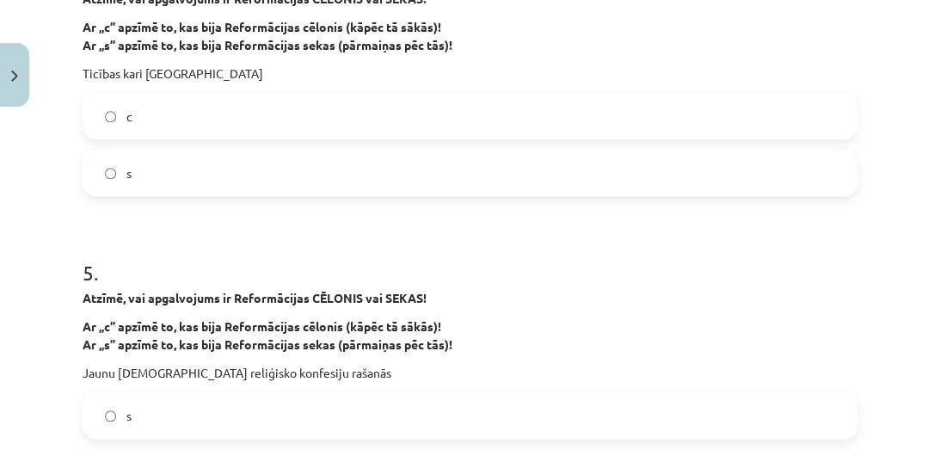
click at [104, 169] on label "s" at bounding box center [469, 172] width 771 height 43
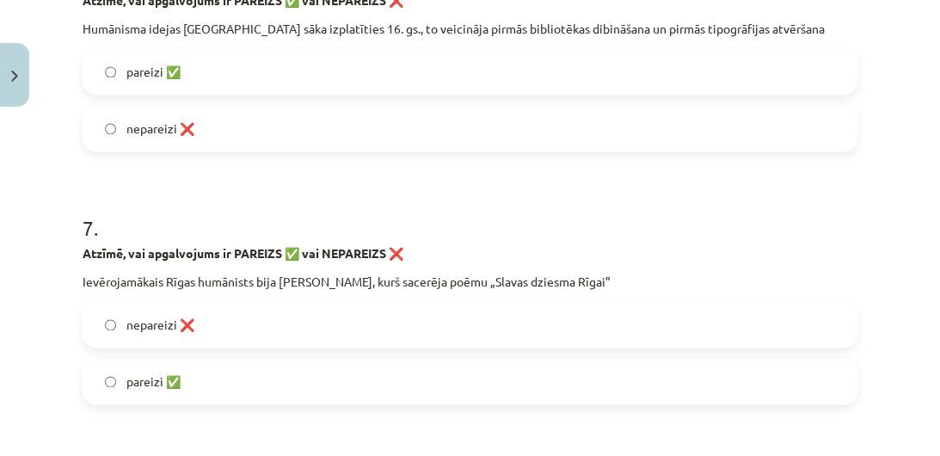
scroll to position [1917, 0]
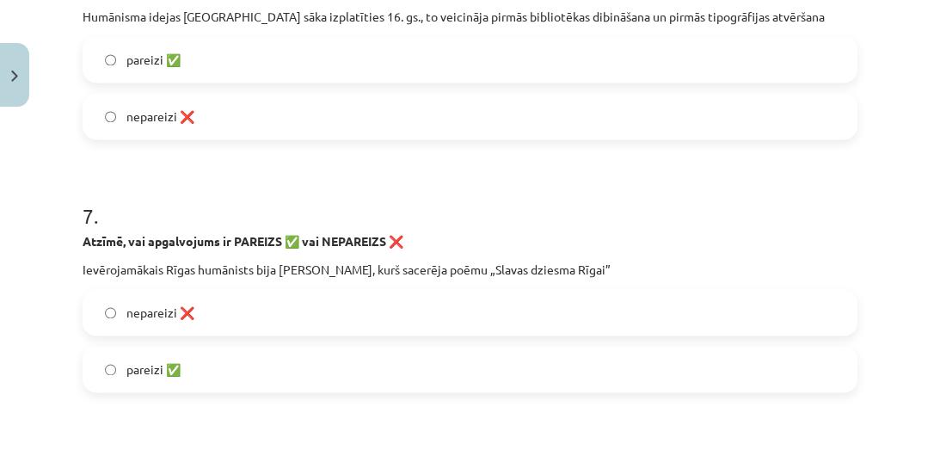
click at [124, 53] on label "pareizi ✅" at bounding box center [469, 59] width 771 height 43
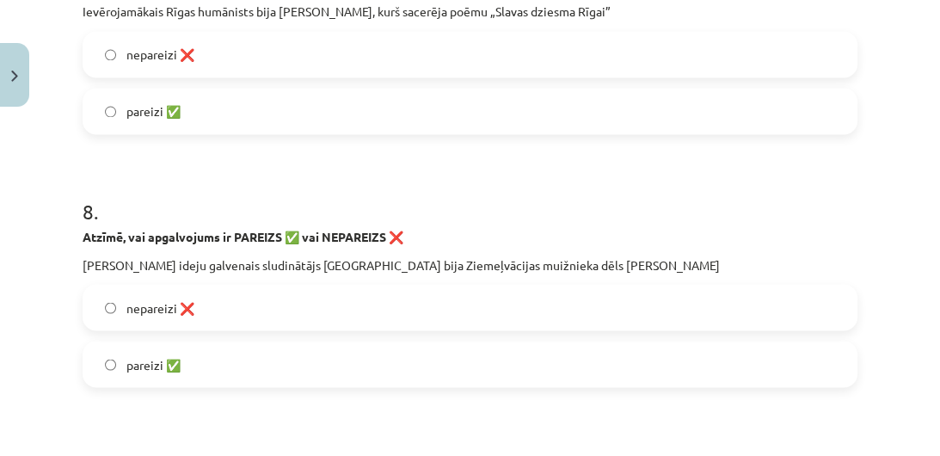
scroll to position [2170, 0]
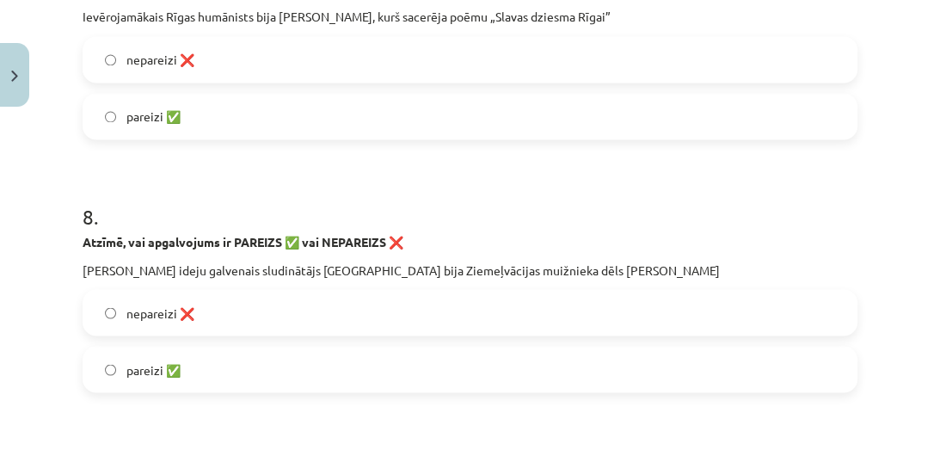
click at [120, 114] on label "pareizi ✅" at bounding box center [469, 116] width 771 height 43
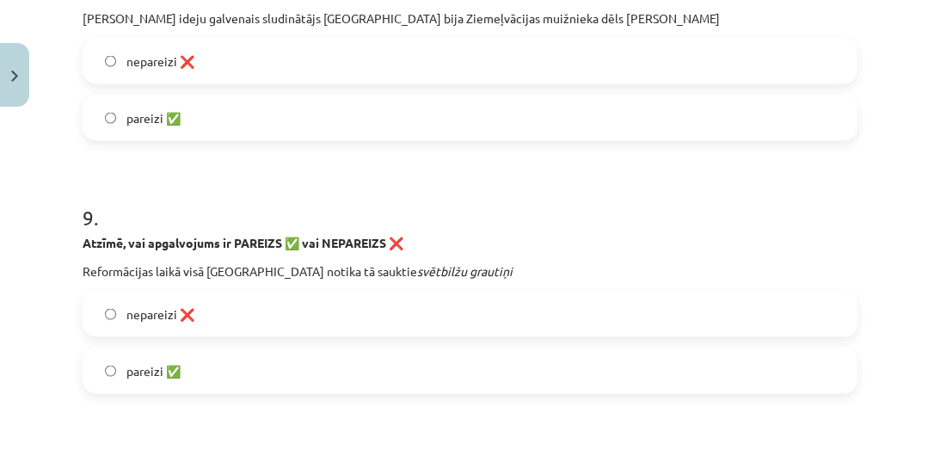
scroll to position [2427, 0]
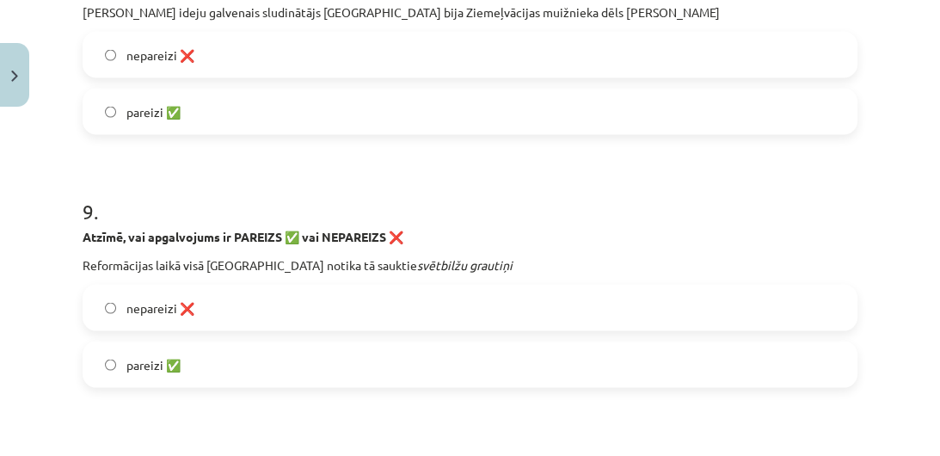
click at [193, 61] on label "nepareizi ❌" at bounding box center [469, 55] width 771 height 43
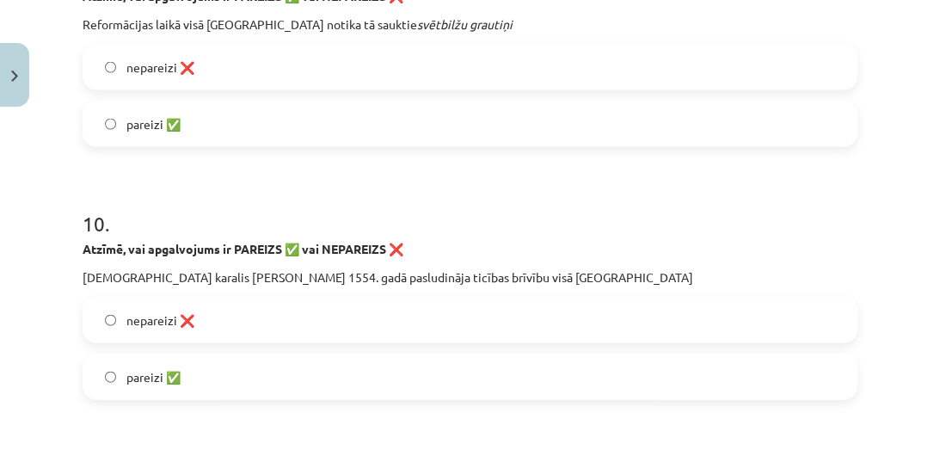
scroll to position [2673, 0]
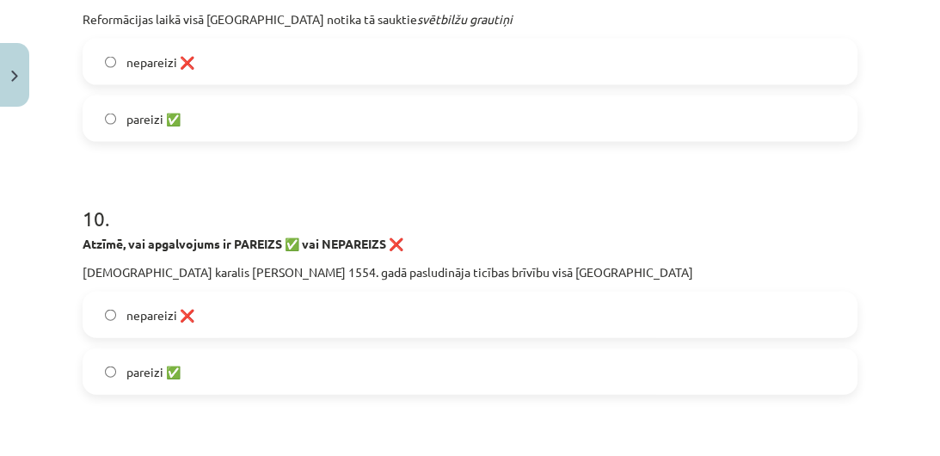
click at [181, 119] on span "pareizi ✅" at bounding box center [153, 119] width 54 height 18
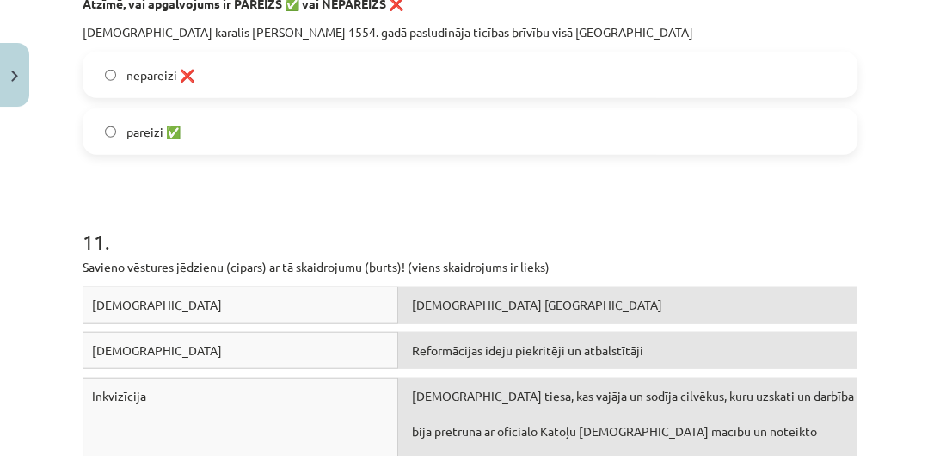
scroll to position [2925, 0]
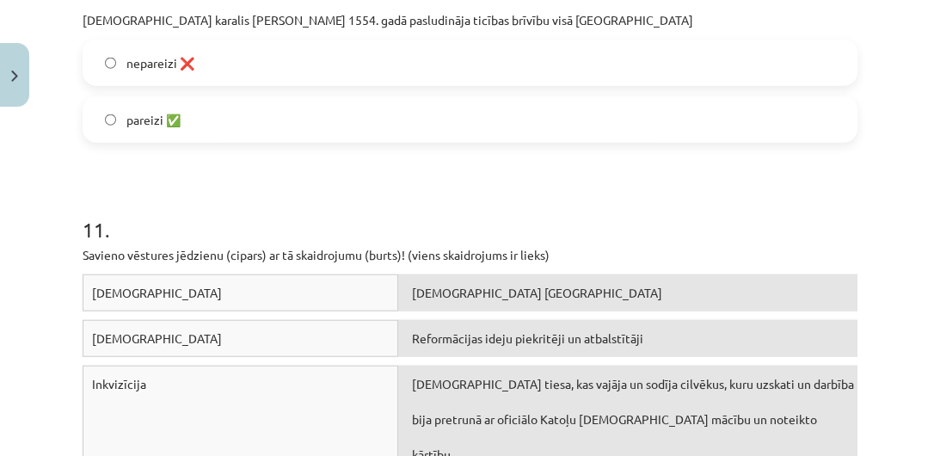
click at [668, 236] on h1 "11 ." at bounding box center [470, 213] width 775 height 53
click at [227, 131] on label "pareizi ✅" at bounding box center [469, 119] width 771 height 43
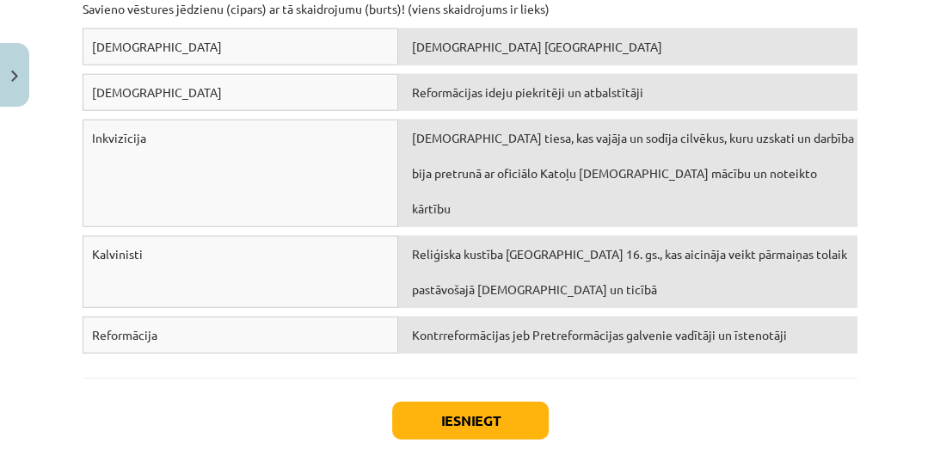
scroll to position [3159, 0]
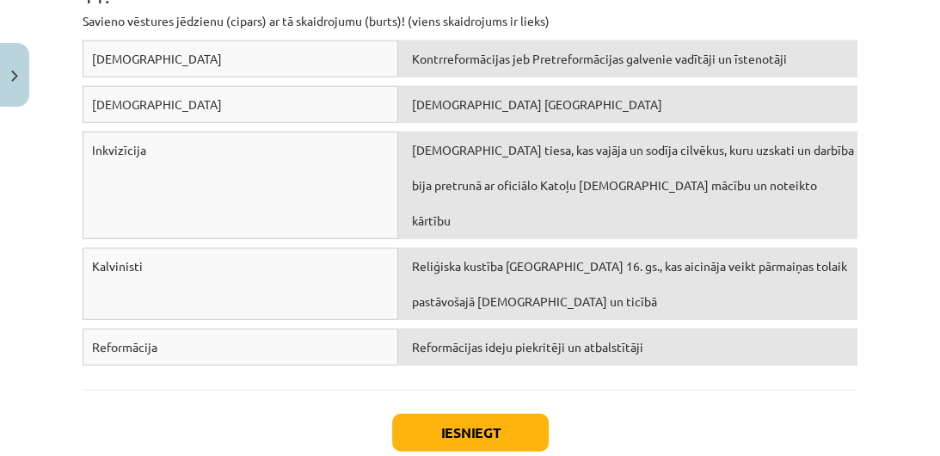
click at [511, 113] on div "[DEMOGRAPHIC_DATA] [GEOGRAPHIC_DATA]" at bounding box center [627, 104] width 459 height 37
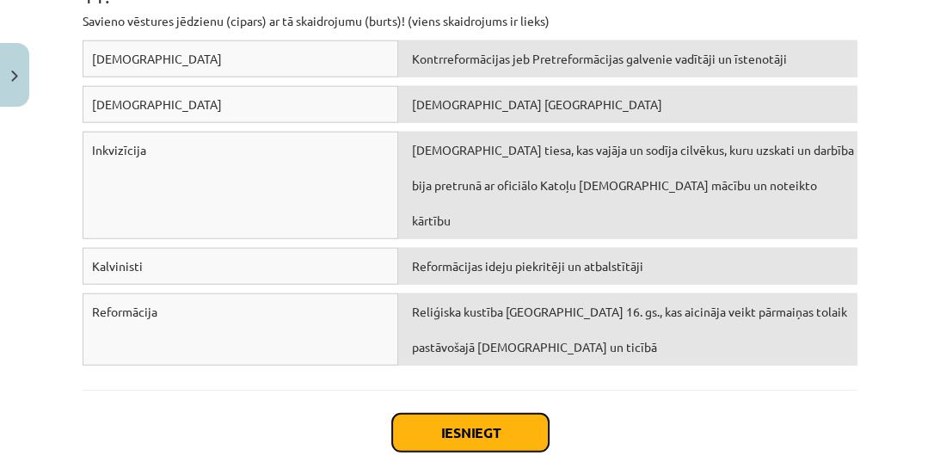
click at [427, 414] on button "Iesniegt" at bounding box center [470, 433] width 156 height 38
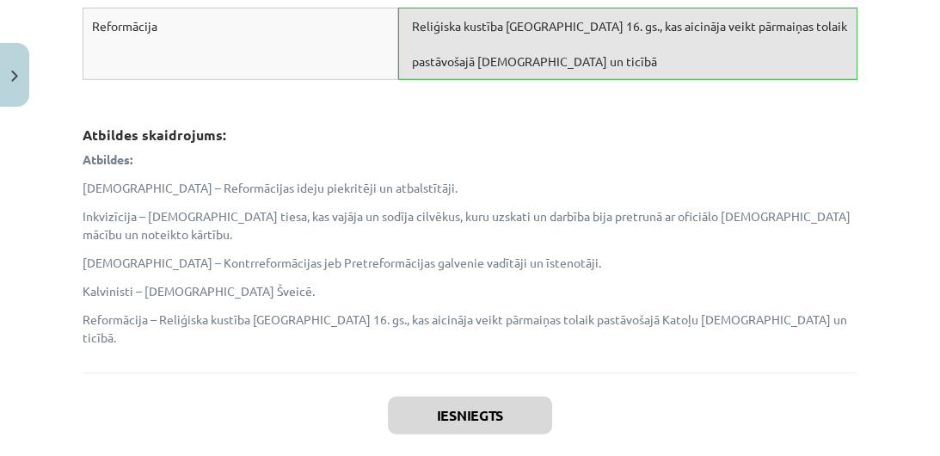
scroll to position [3451, 0]
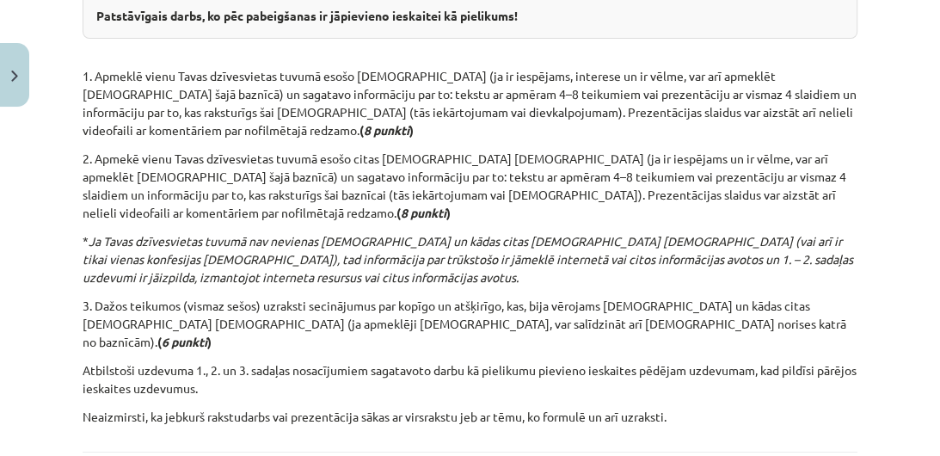
scroll to position [547, 0]
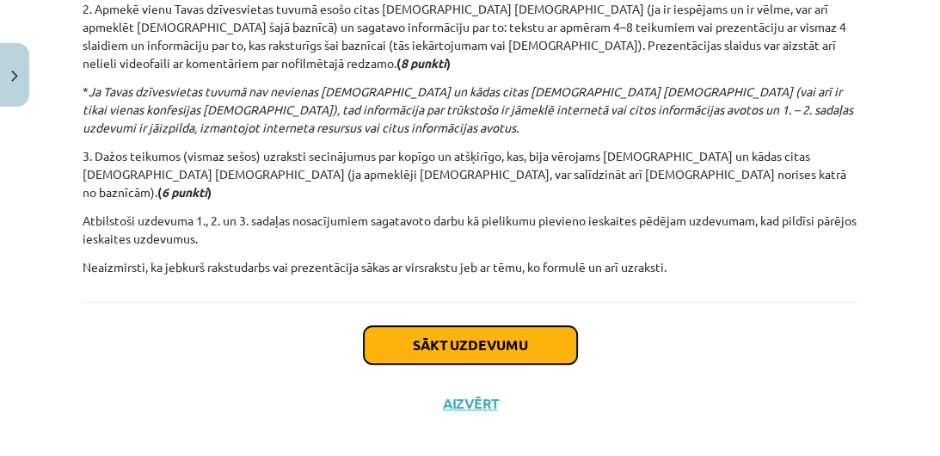
click at [483, 331] on button "Sākt uzdevumu" at bounding box center [470, 345] width 213 height 38
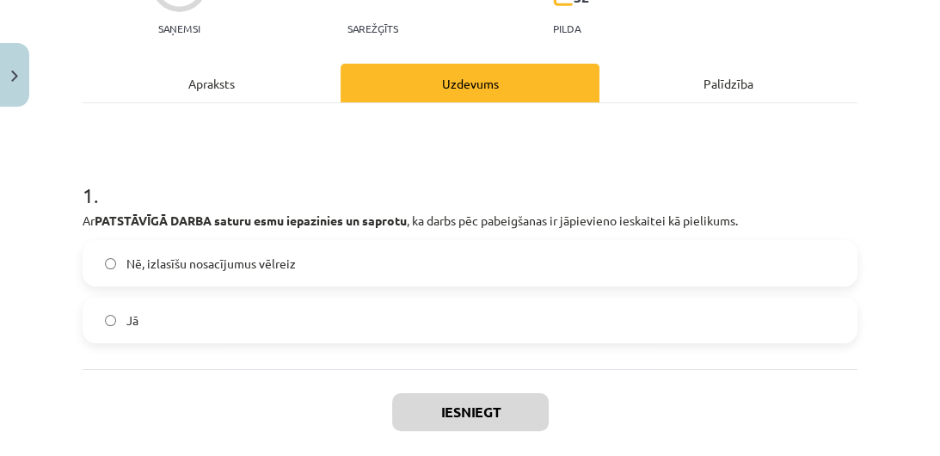
scroll to position [189, 0]
click at [155, 301] on label "Jā" at bounding box center [469, 319] width 771 height 43
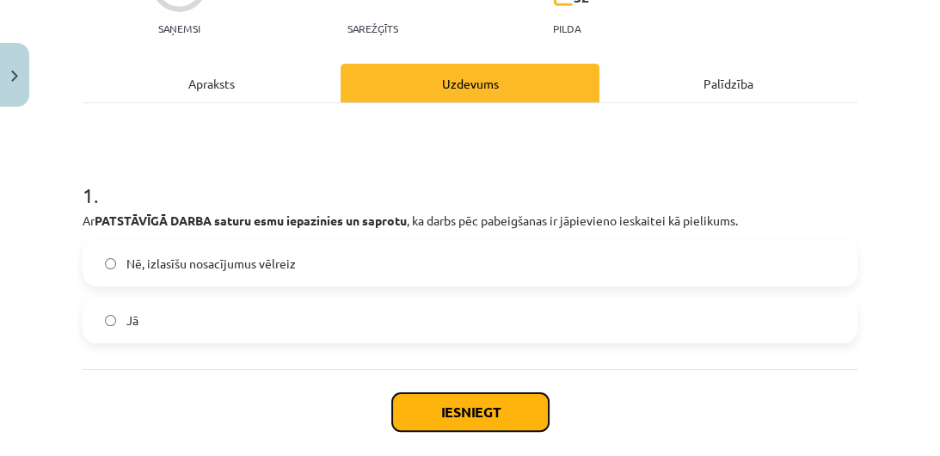
click at [500, 396] on button "Iesniegt" at bounding box center [470, 412] width 156 height 38
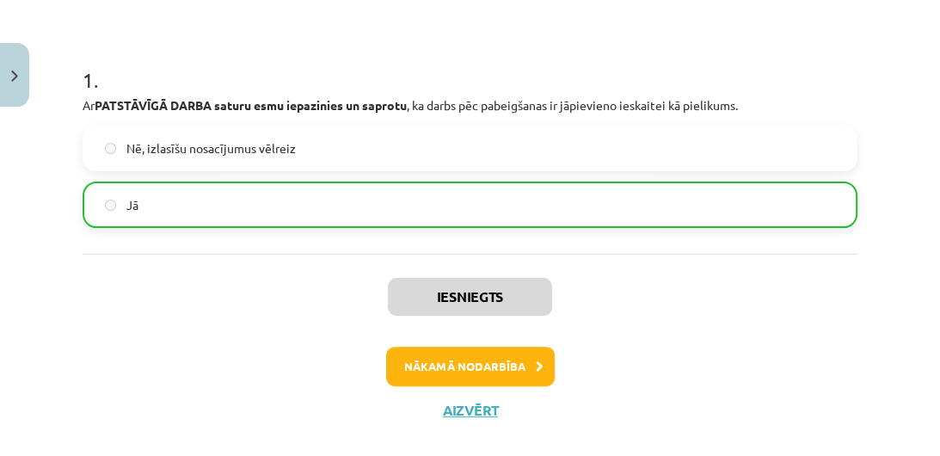
scroll to position [329, 0]
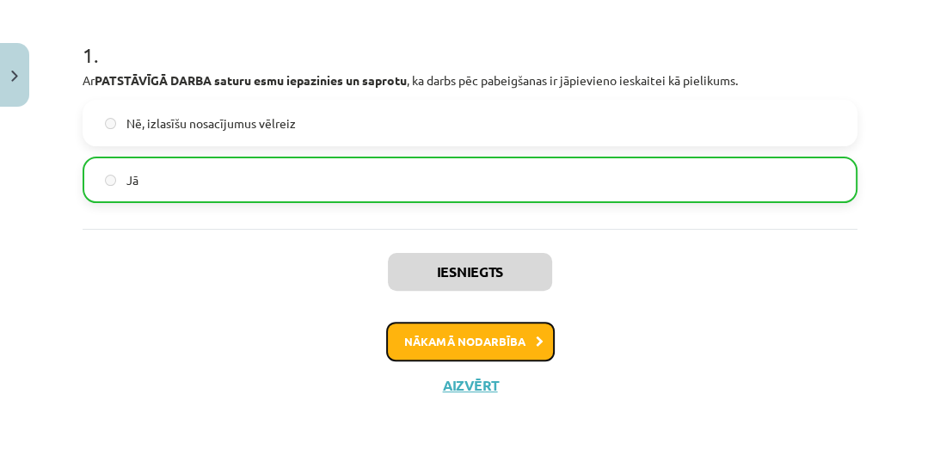
click at [520, 334] on button "Nākamā nodarbība" at bounding box center [470, 342] width 169 height 40
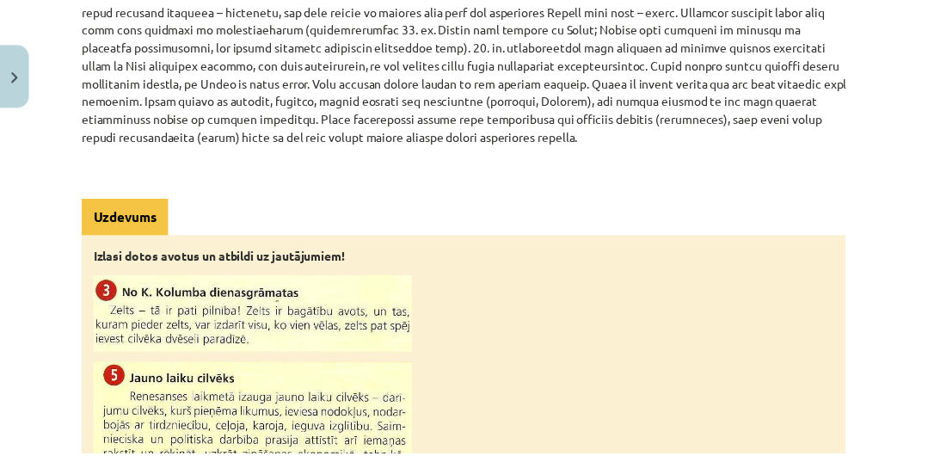
scroll to position [1985, 0]
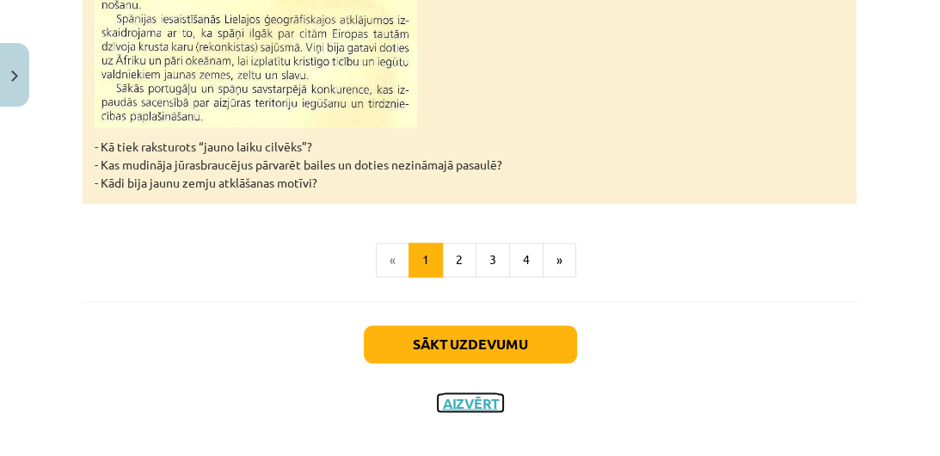
click at [473, 394] on button "Aizvērt" at bounding box center [470, 402] width 65 height 17
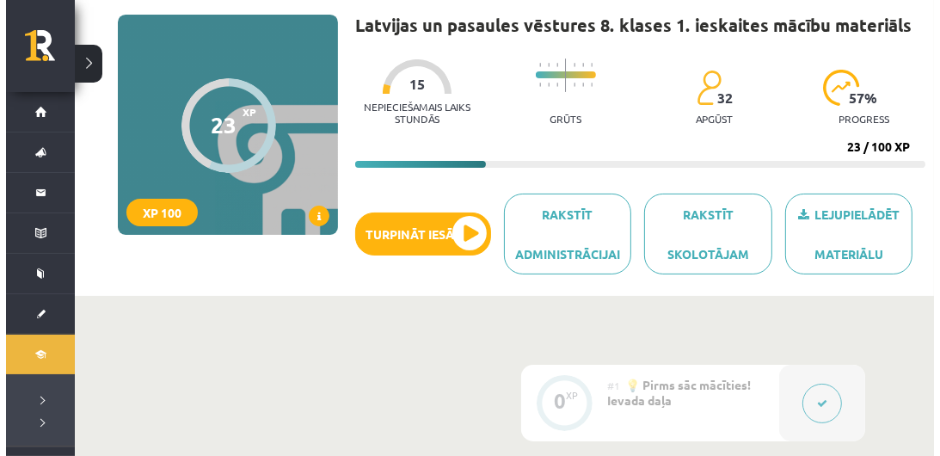
scroll to position [112, 0]
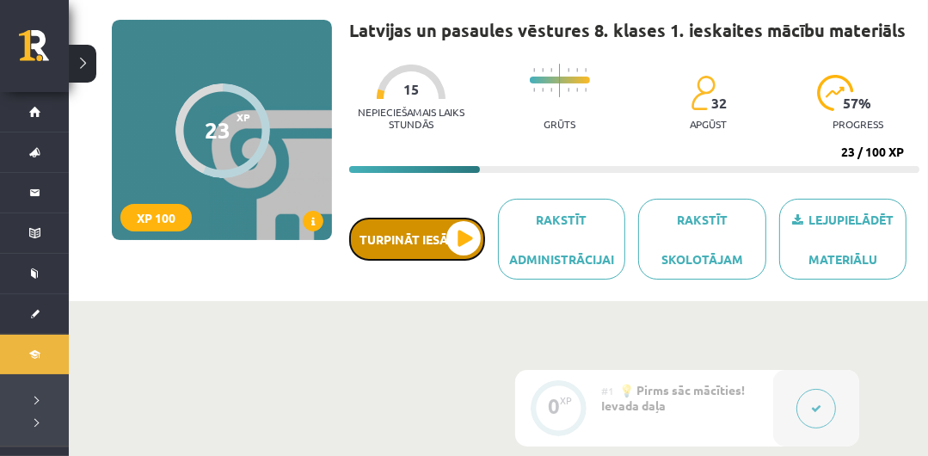
click at [388, 238] on button "Turpināt iesākto" at bounding box center [417, 239] width 136 height 43
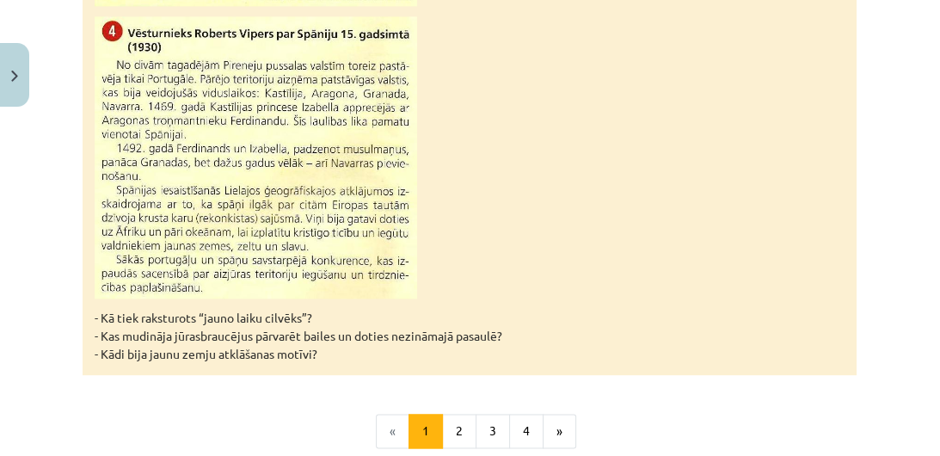
scroll to position [1985, 0]
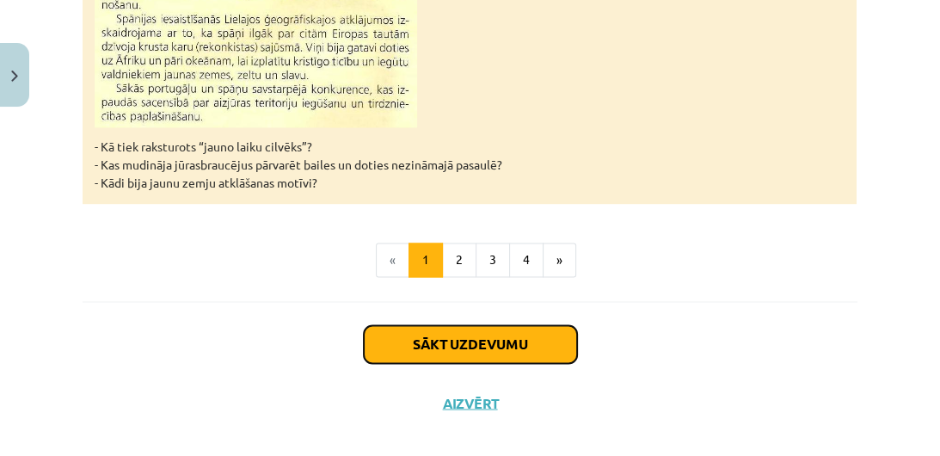
click at [530, 325] on button "Sākt uzdevumu" at bounding box center [470, 344] width 213 height 38
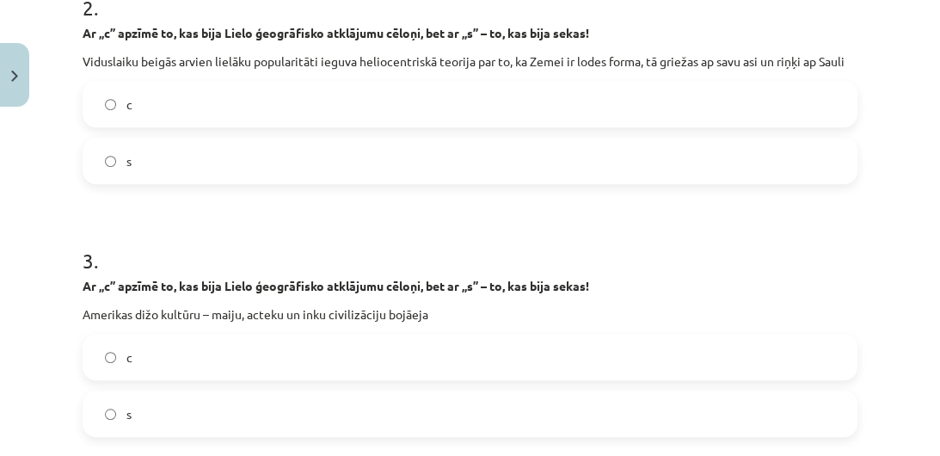
scroll to position [684, 0]
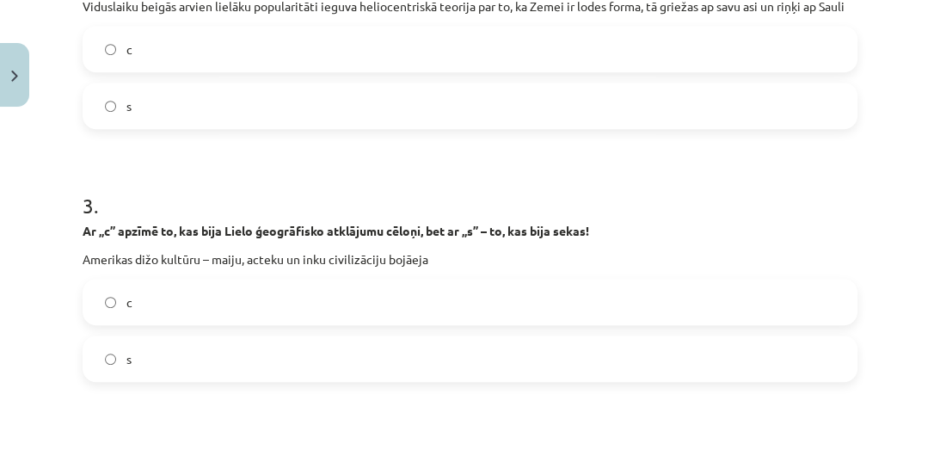
click at [135, 103] on label "s" at bounding box center [469, 105] width 771 height 43
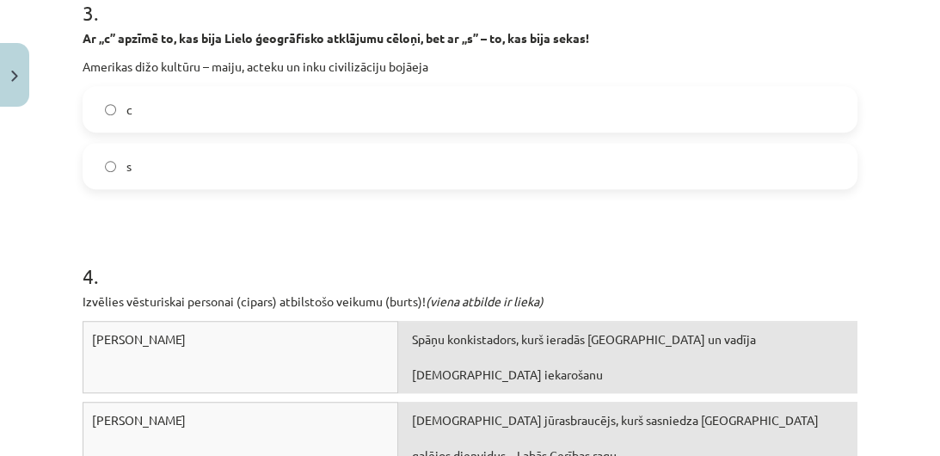
scroll to position [905, 0]
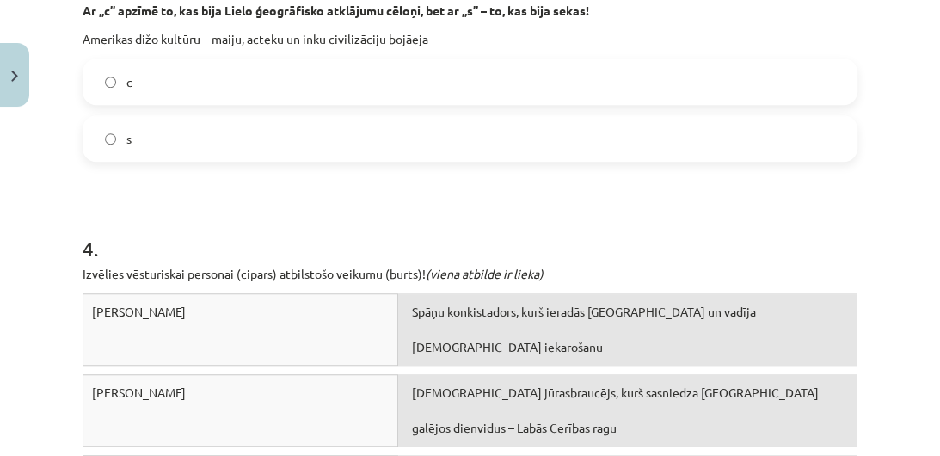
click at [166, 141] on label "s" at bounding box center [469, 138] width 771 height 43
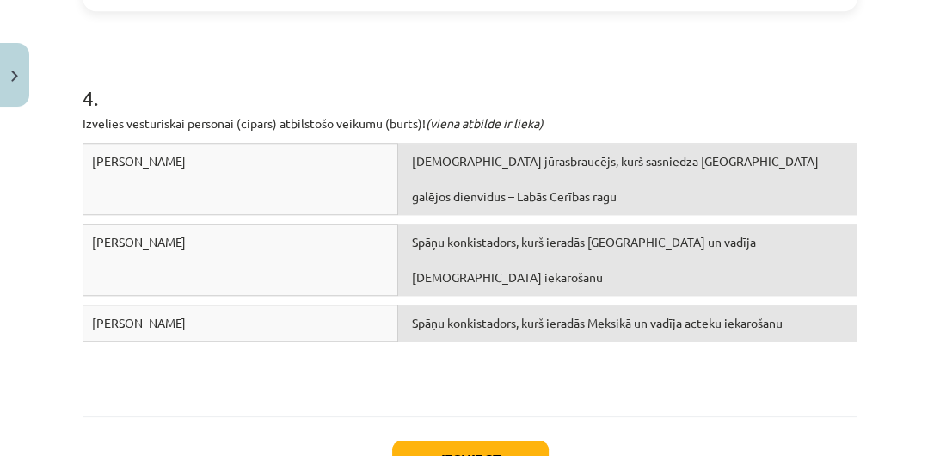
scroll to position [1188, 0]
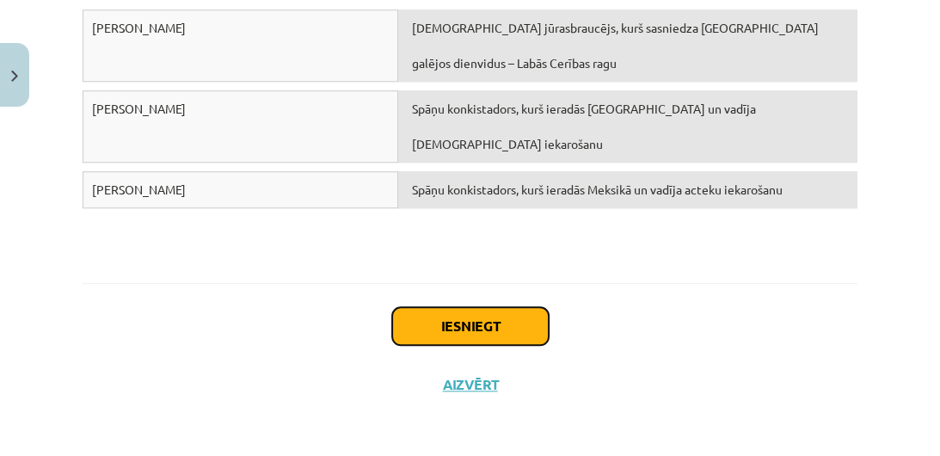
click at [469, 313] on button "Iesniegt" at bounding box center [470, 326] width 156 height 38
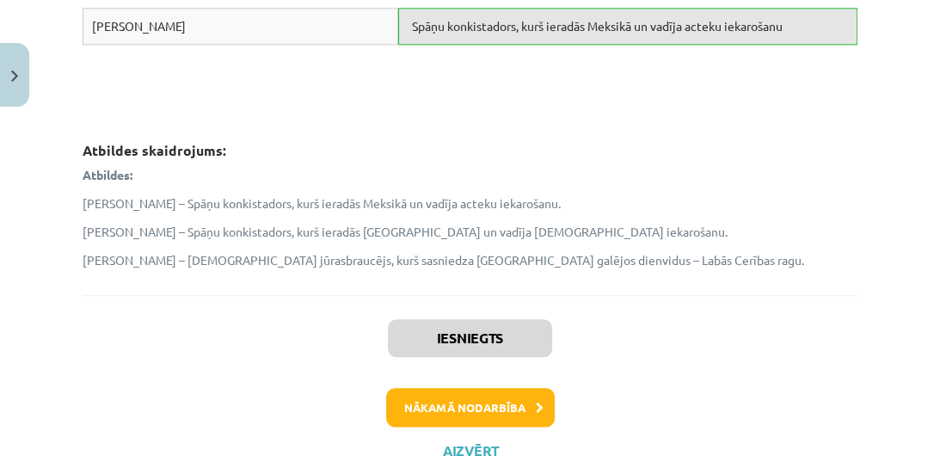
scroll to position [1417, 0]
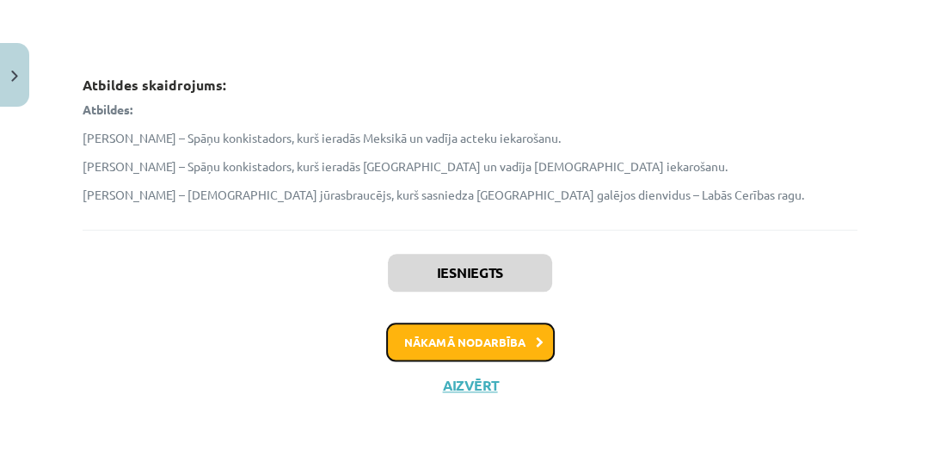
click at [516, 338] on button "Nākamā nodarbība" at bounding box center [470, 342] width 169 height 40
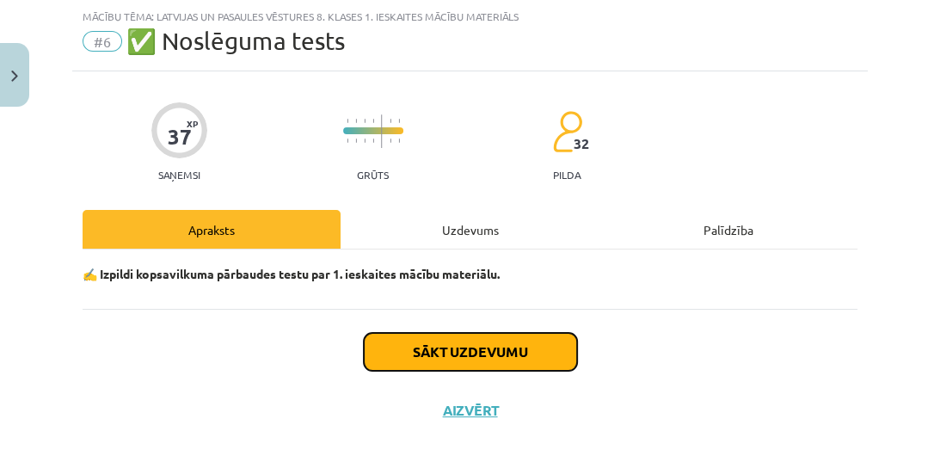
click at [516, 338] on button "Sākt uzdevumu" at bounding box center [470, 352] width 213 height 38
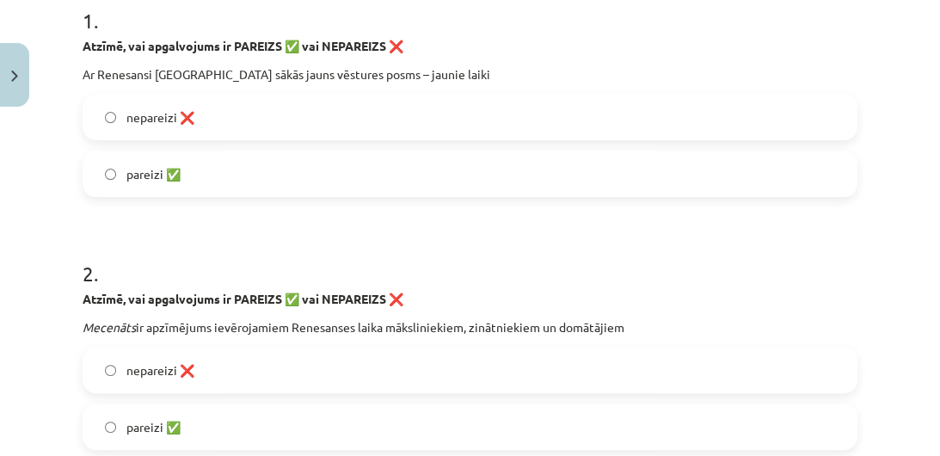
scroll to position [371, 0]
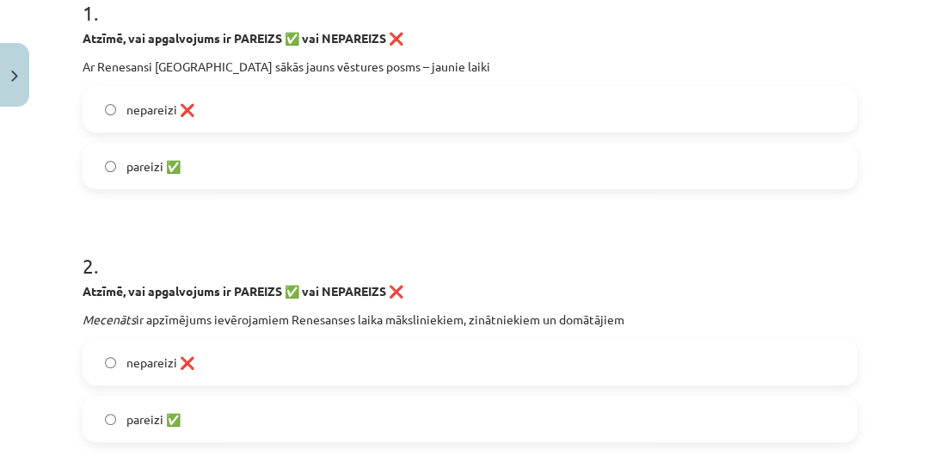
click at [150, 158] on span "pareizi ✅" at bounding box center [153, 166] width 54 height 18
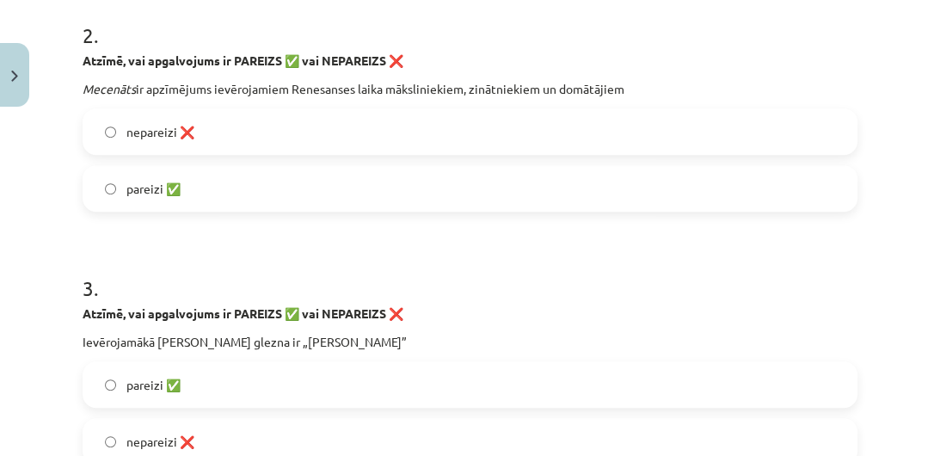
scroll to position [619, 0]
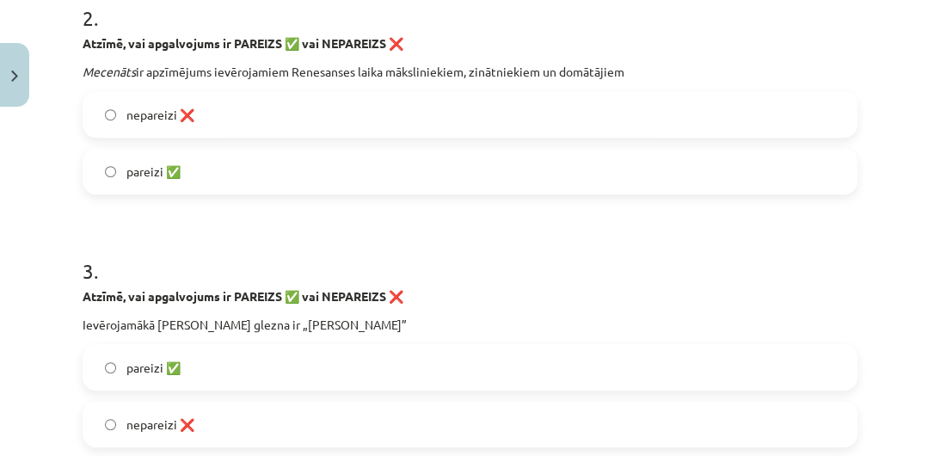
click at [342, 150] on label "pareizi ✅" at bounding box center [469, 171] width 771 height 43
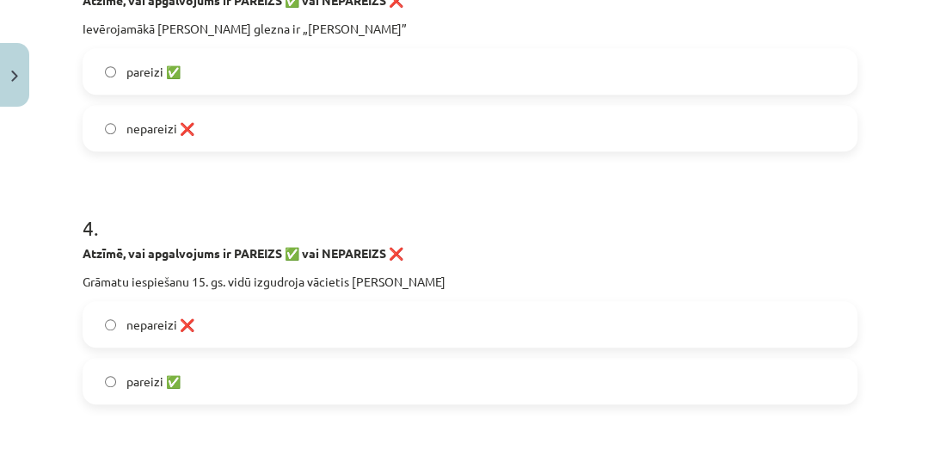
scroll to position [923, 0]
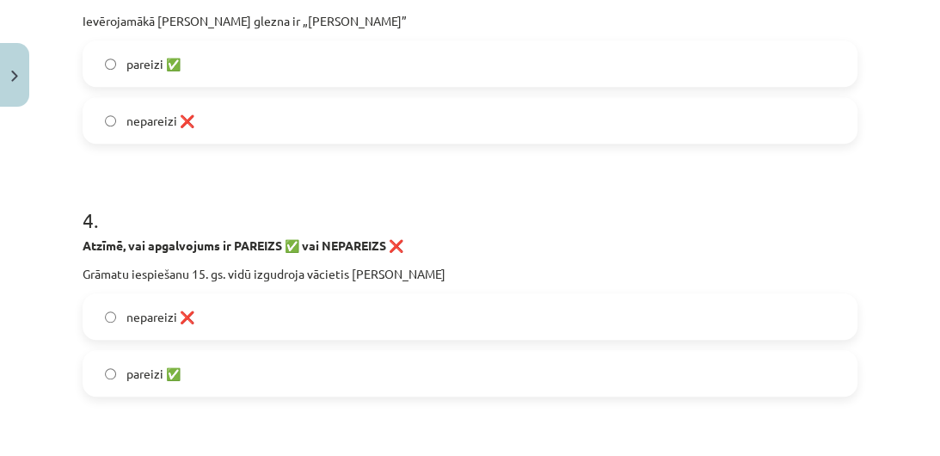
click at [130, 68] on span "pareizi ✅" at bounding box center [153, 64] width 54 height 18
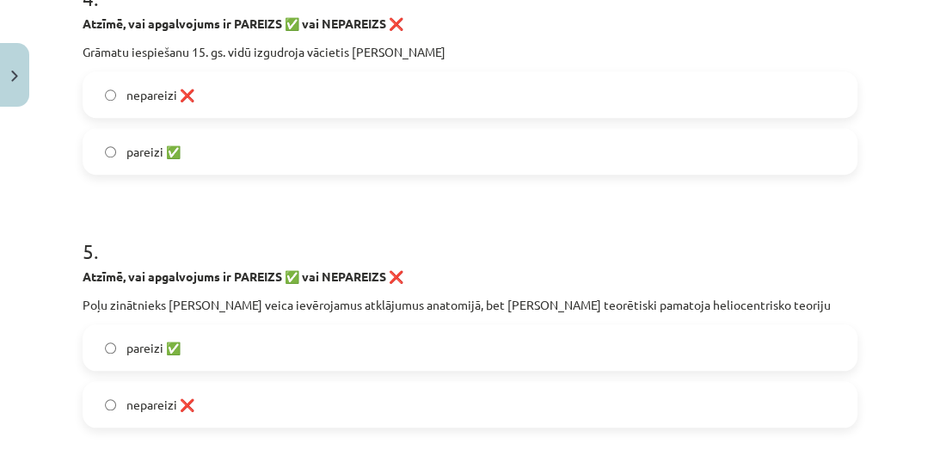
scroll to position [1152, 0]
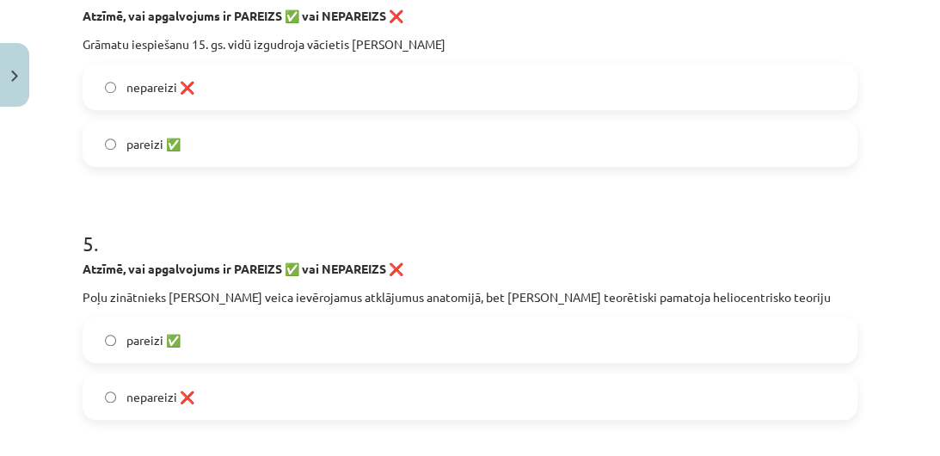
click at [138, 155] on label "pareizi ✅" at bounding box center [469, 143] width 771 height 43
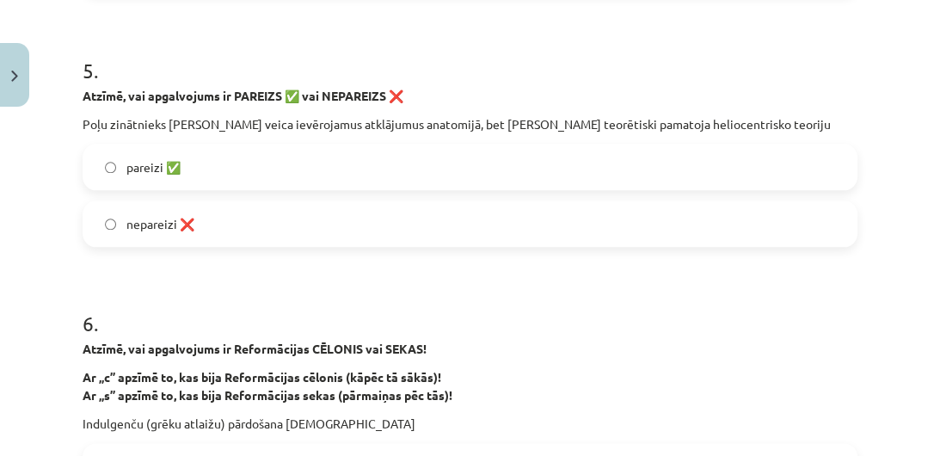
scroll to position [1366, 0]
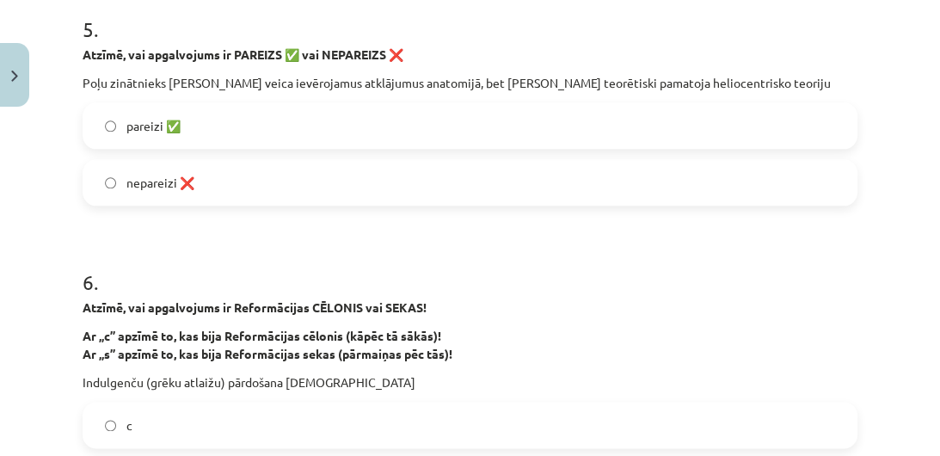
click at [406, 193] on label "nepareizi ❌" at bounding box center [469, 182] width 771 height 43
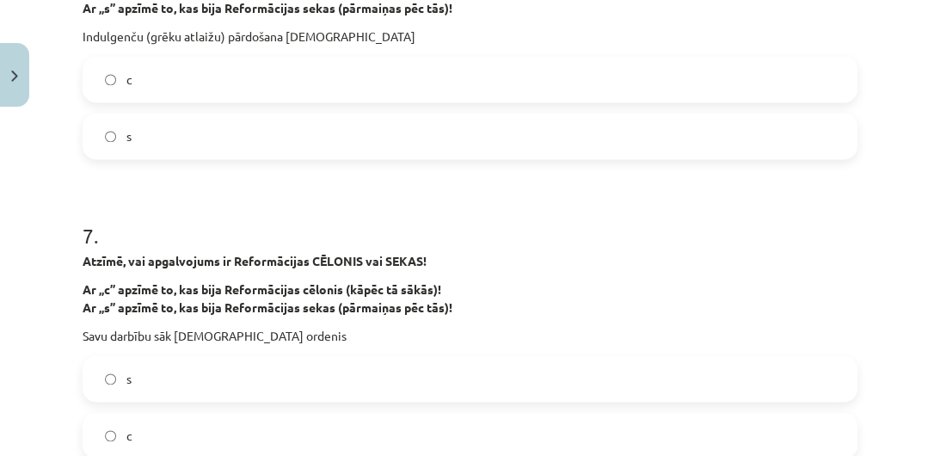
scroll to position [1728, 0]
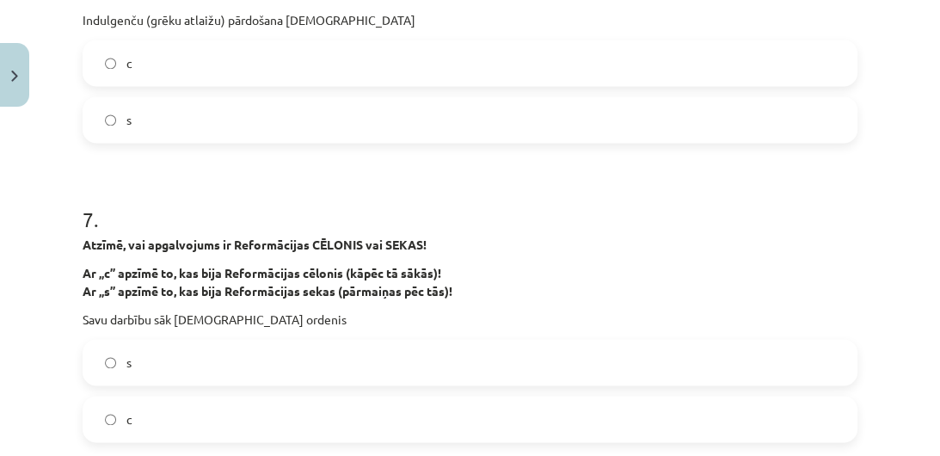
click at [121, 100] on label "s" at bounding box center [469, 119] width 771 height 43
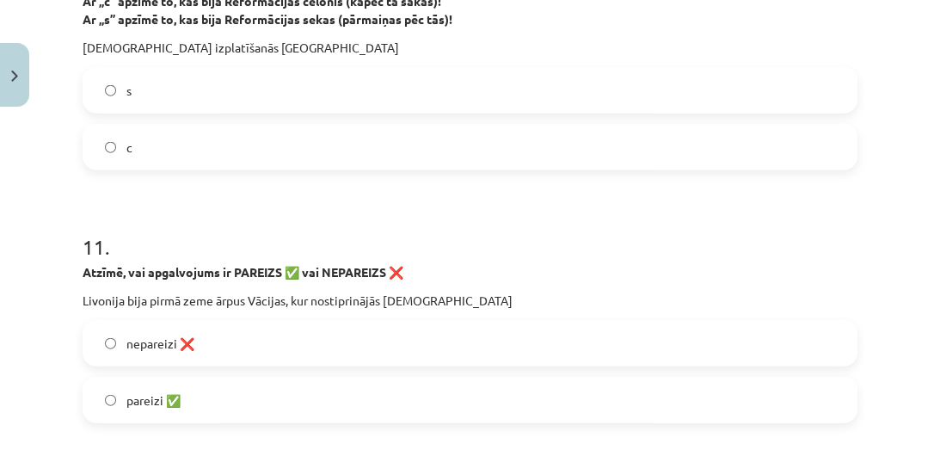
scroll to position [2925, 0]
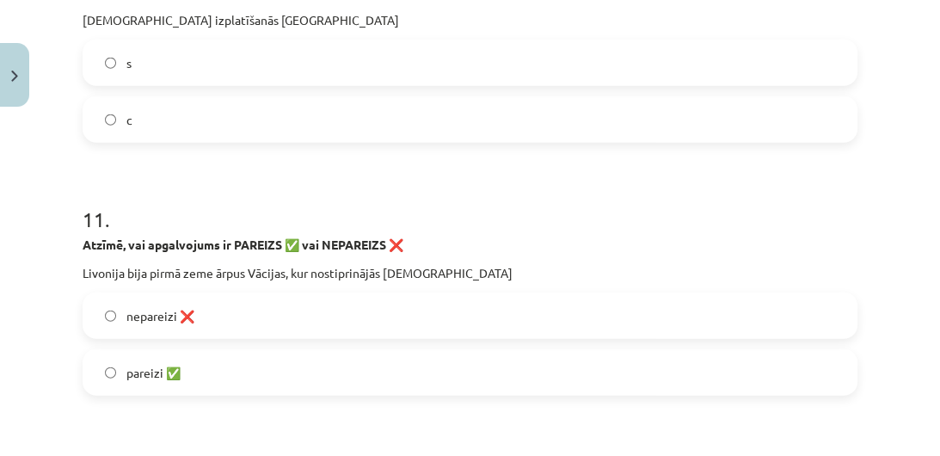
click at [109, 138] on label "c" at bounding box center [469, 119] width 771 height 43
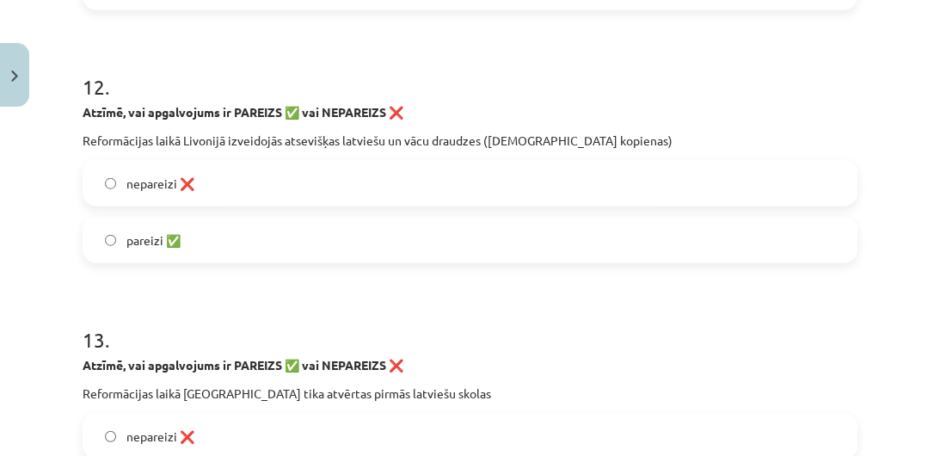
scroll to position [3365, 0]
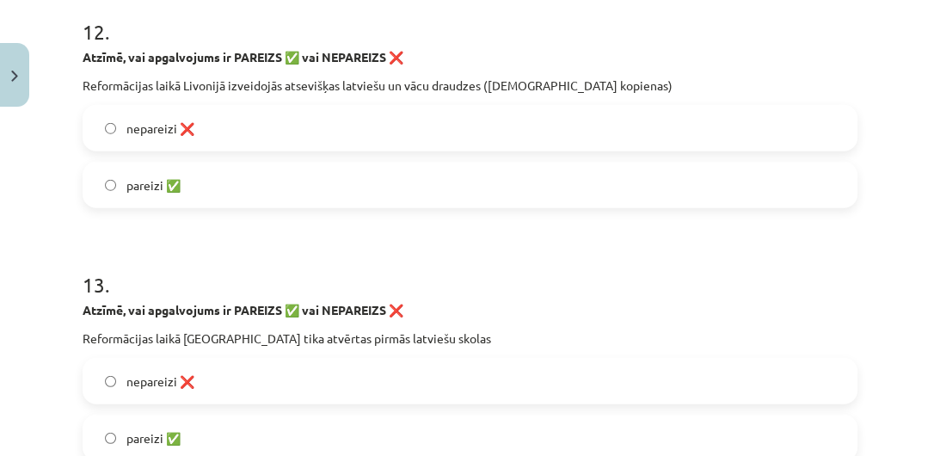
click at [138, 178] on span "pareizi ✅" at bounding box center [153, 185] width 54 height 18
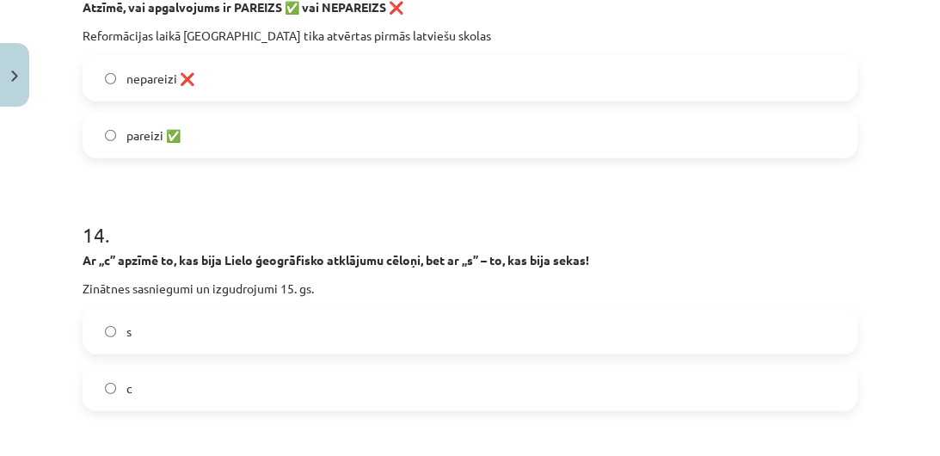
scroll to position [3696, 0]
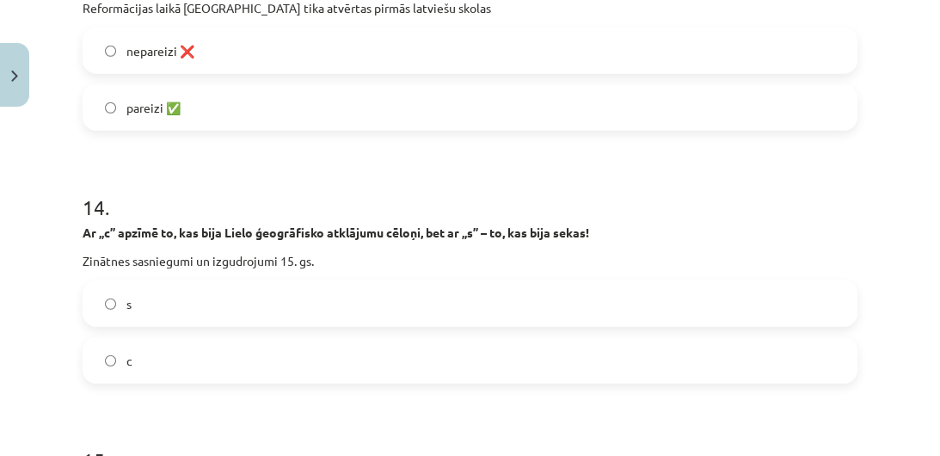
click at [748, 255] on p "Zinātnes sasniegumi un izgudrojumi 15. gs." at bounding box center [470, 261] width 775 height 18
click at [173, 105] on span "pareizi ✅" at bounding box center [153, 108] width 54 height 18
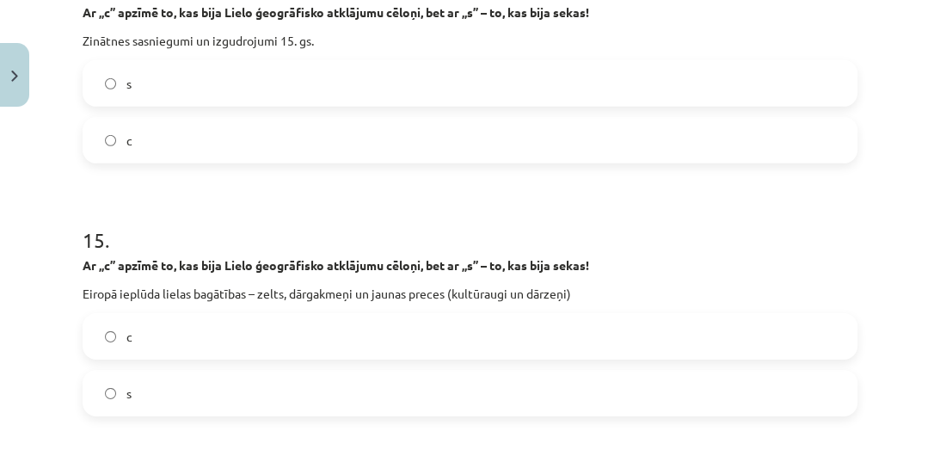
scroll to position [3943, 0]
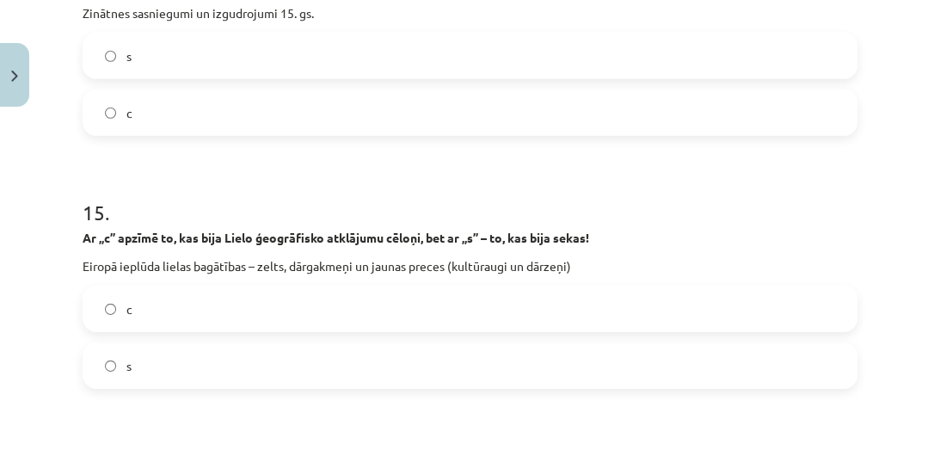
click at [138, 66] on label "s" at bounding box center [469, 55] width 771 height 43
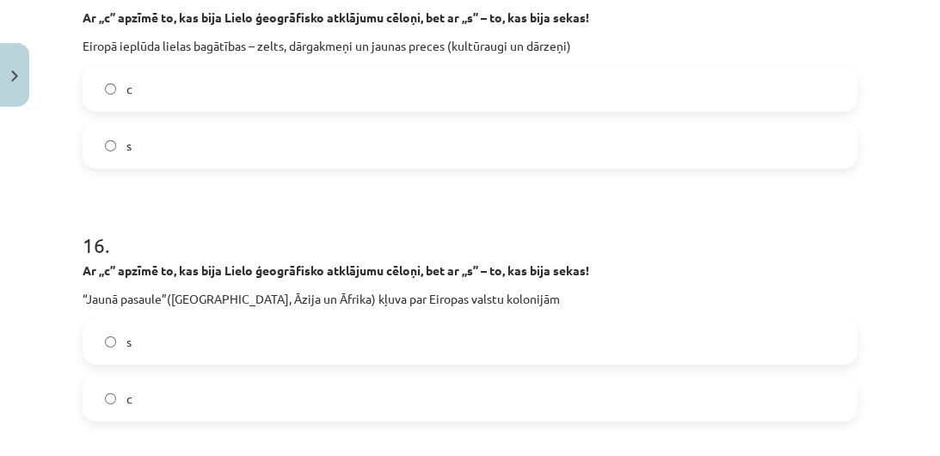
scroll to position [4191, 0]
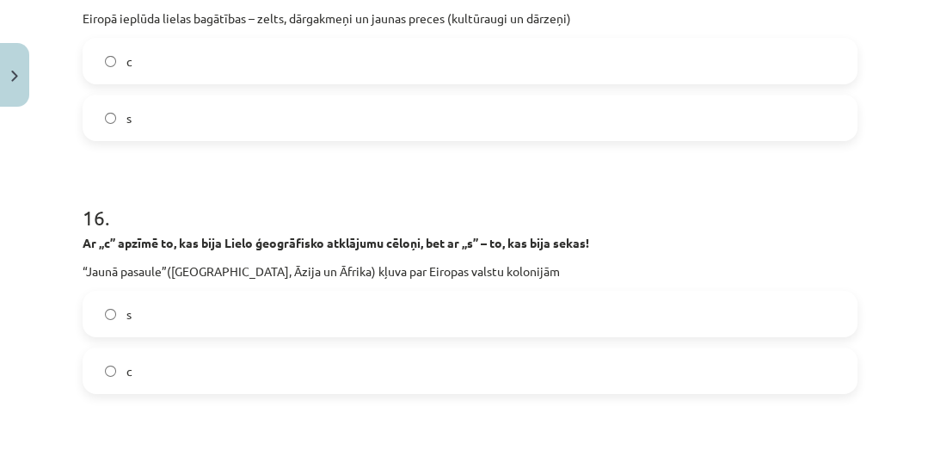
click at [138, 130] on label "s" at bounding box center [469, 117] width 771 height 43
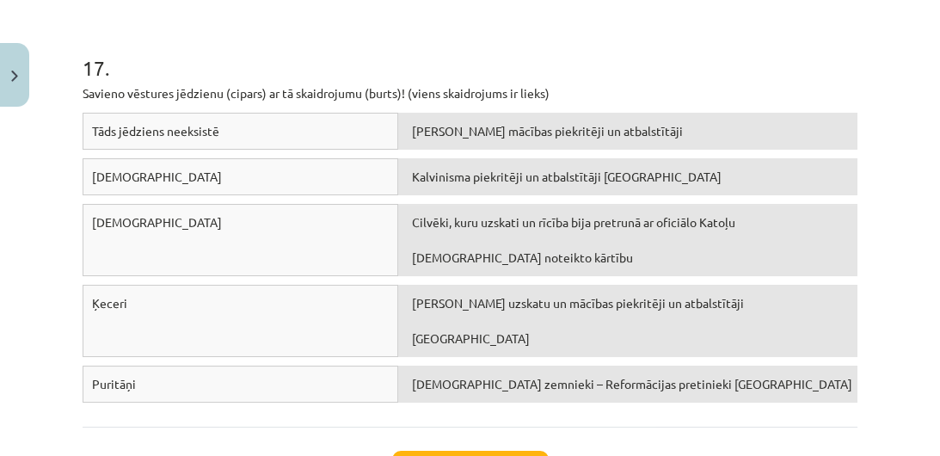
scroll to position [4631, 0]
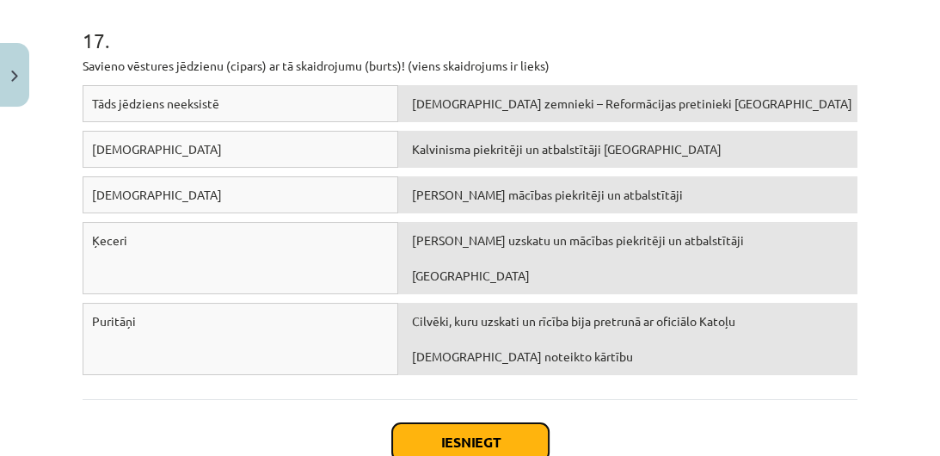
click at [461, 423] on button "Iesniegt" at bounding box center [470, 442] width 156 height 38
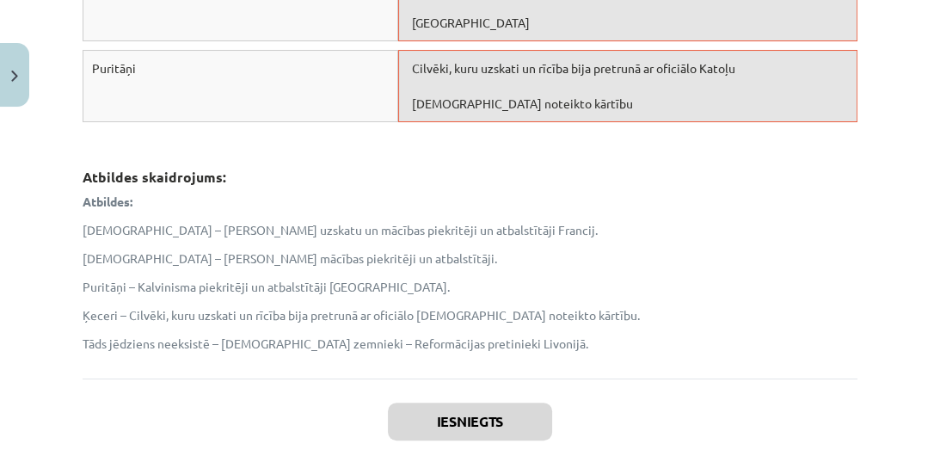
scroll to position [4970, 0]
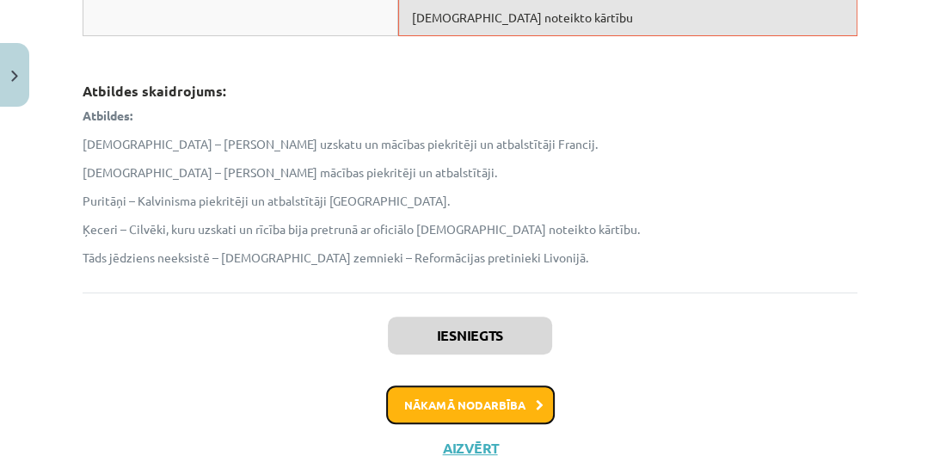
click at [453, 385] on button "Nākamā nodarbība" at bounding box center [470, 405] width 169 height 40
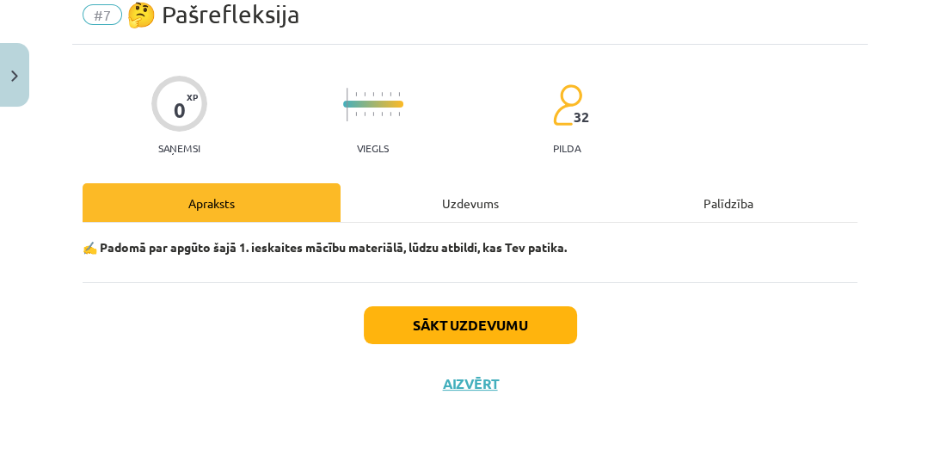
scroll to position [43, 0]
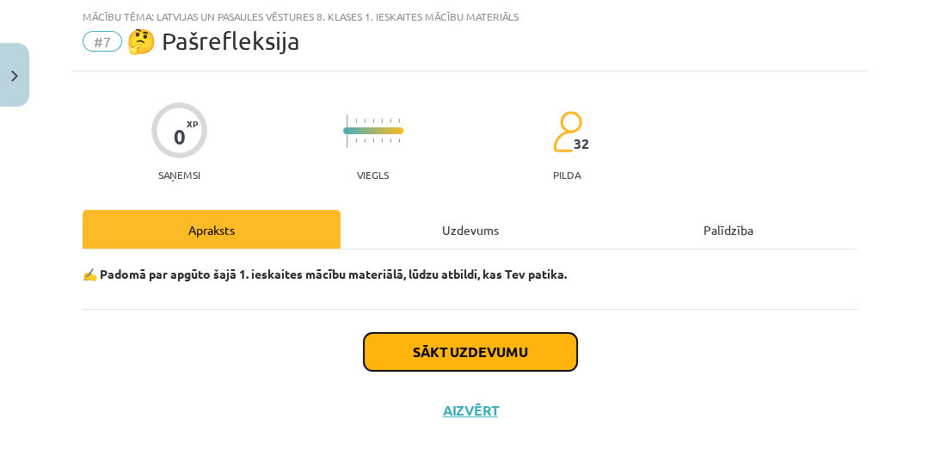
click at [511, 353] on button "Sākt uzdevumu" at bounding box center [470, 352] width 213 height 38
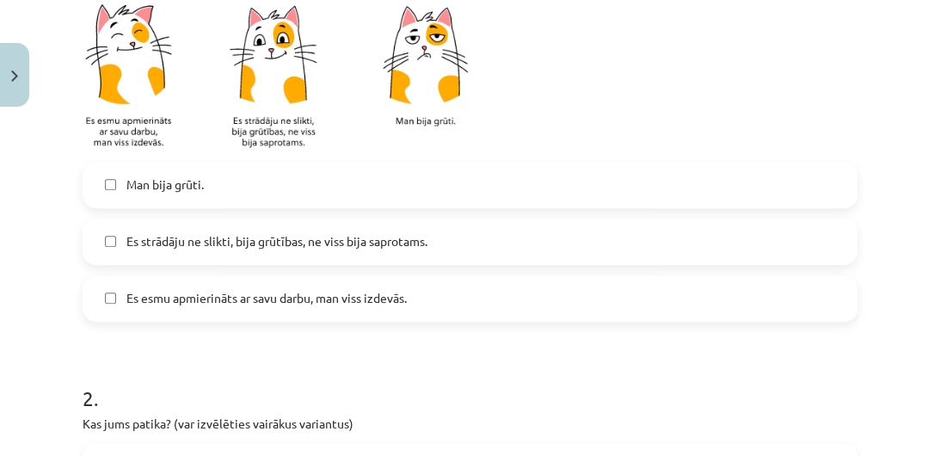
scroll to position [498, 0]
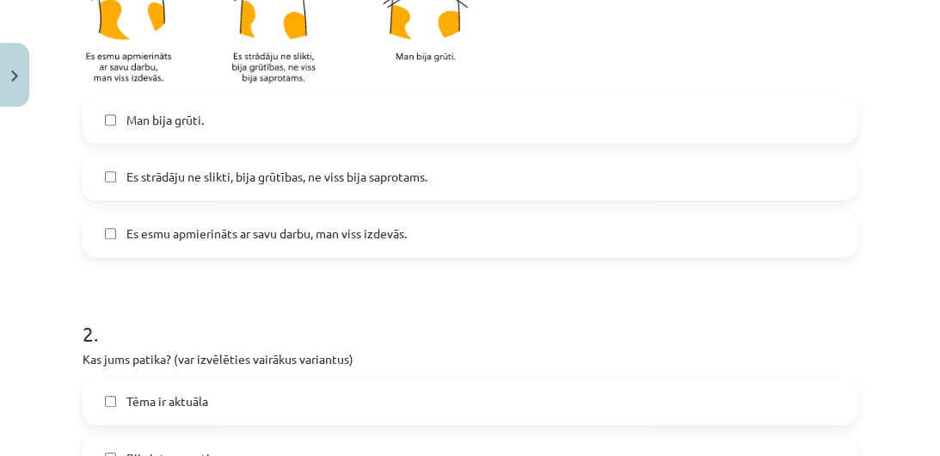
click at [234, 170] on span "Es strādāju ne slikti, bija grūtības, ne viss bija saprotams." at bounding box center [276, 177] width 301 height 18
click at [189, 394] on span "Tēma ir aktuāla" at bounding box center [167, 401] width 82 height 18
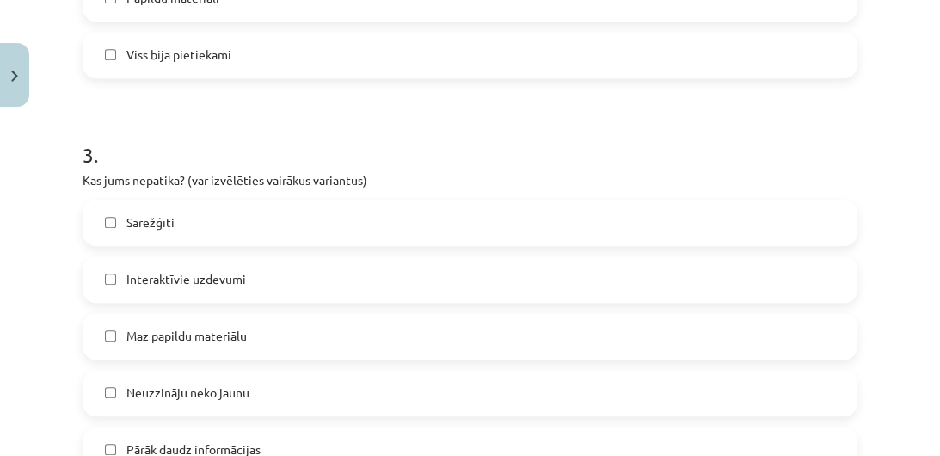
scroll to position [1205, 0]
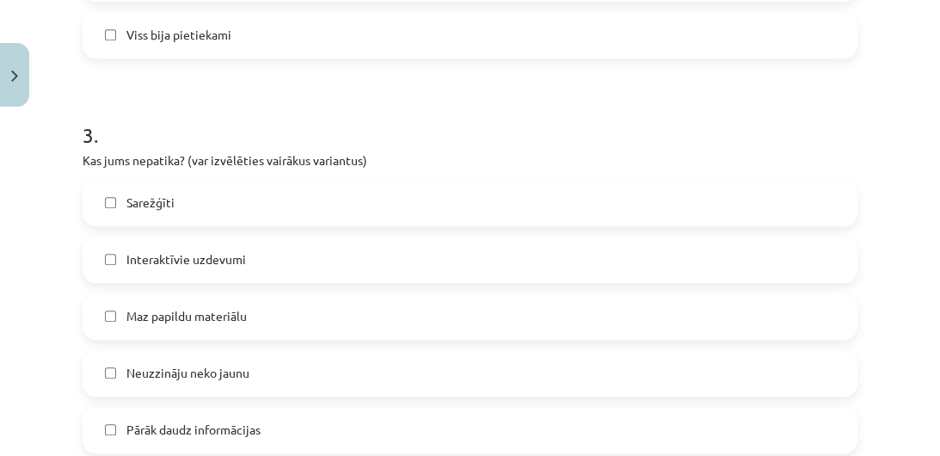
click at [273, 182] on label "Sarežģīti" at bounding box center [469, 202] width 771 height 43
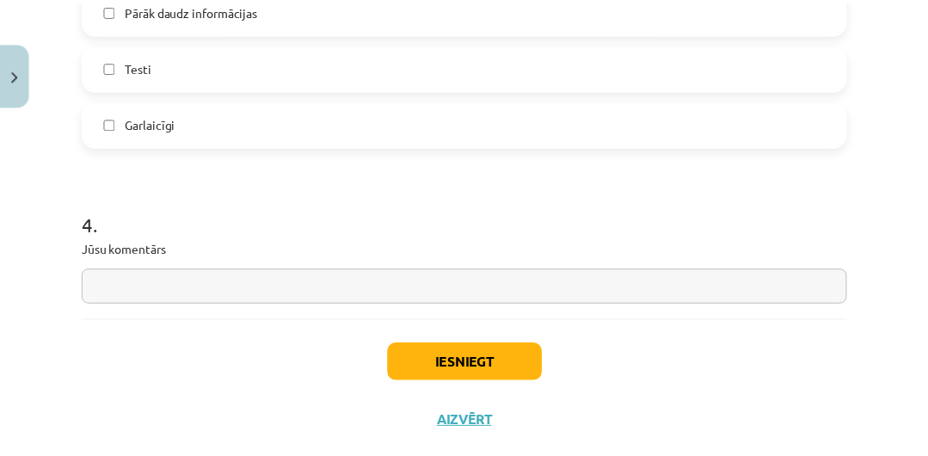
scroll to position [1660, 0]
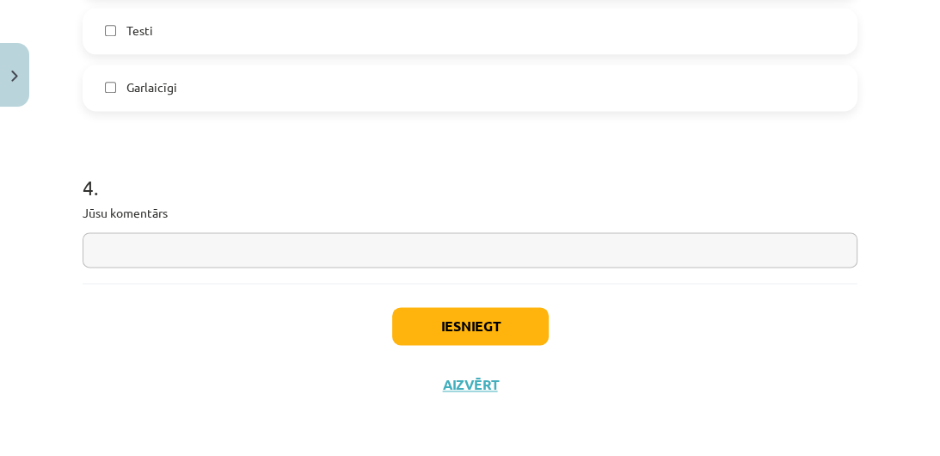
click at [108, 40] on label "Testi" at bounding box center [469, 30] width 771 height 43
click at [426, 320] on button "Iesniegt" at bounding box center [470, 326] width 156 height 38
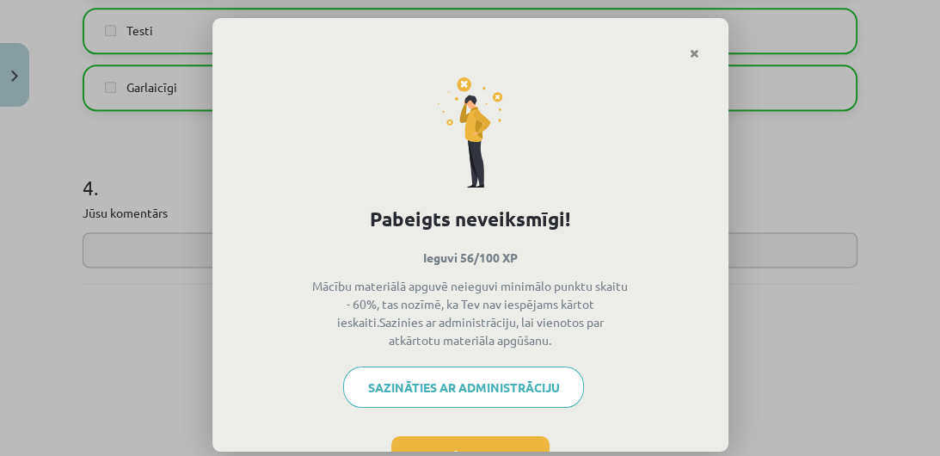
drag, startPoint x: 719, startPoint y: 122, endPoint x: 713, endPoint y: 172, distance: 50.2
click at [713, 172] on div "Pabeigts neveiksmīgi! Ieguvi 56/100 XP Mācību materiālā apguvē neieguvi minimāl…" at bounding box center [470, 228] width 940 height 456
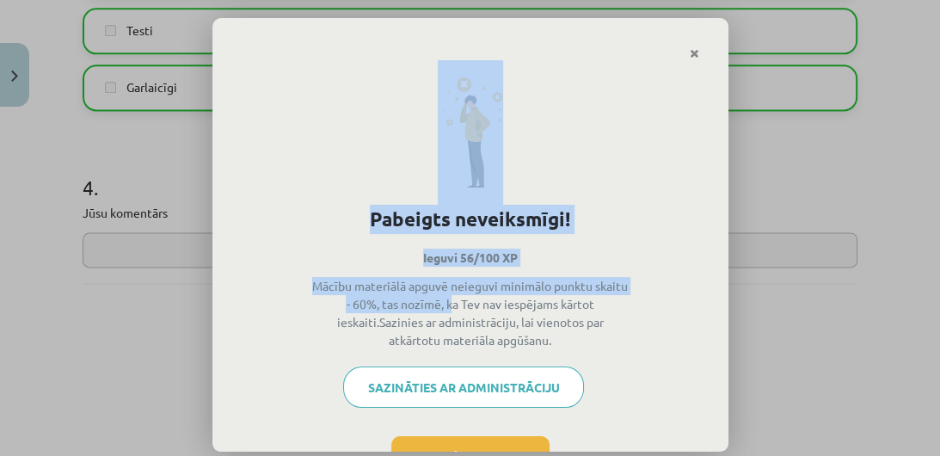
drag, startPoint x: 715, startPoint y: 237, endPoint x: 713, endPoint y: 291, distance: 54.2
click at [713, 291] on div "Pabeigts neveiksmīgi! Ieguvi 56/100 XP Mācību materiālā apguvē neieguvi minimāl…" at bounding box center [470, 228] width 940 height 456
click at [644, 187] on div "Pabeigts neveiksmīgi! Ieguvi 56/100 XP Mācību materiālā apguvē neieguvi minimāl…" at bounding box center [470, 301] width 516 height 483
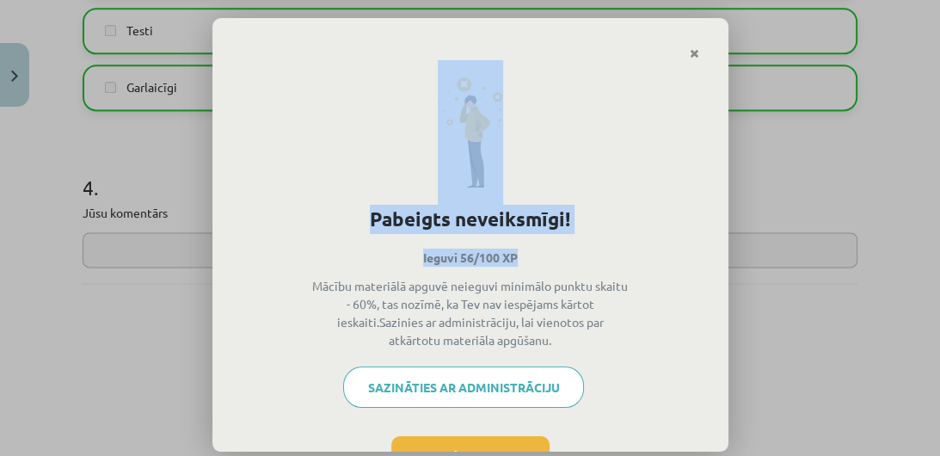
drag, startPoint x: 644, startPoint y: 187, endPoint x: 680, endPoint y: 245, distance: 68.0
click at [680, 245] on div "Pabeigts neveiksmīgi! Ieguvi 56/100 XP Mācību materiālā apguvē neieguvi minimāl…" at bounding box center [470, 301] width 516 height 483
click at [610, 179] on div "Pabeigts neveiksmīgi! Ieguvi 56/100 XP Mācību materiālā apguvē neieguvi minimāl…" at bounding box center [470, 301] width 516 height 483
drag, startPoint x: 719, startPoint y: 299, endPoint x: 714, endPoint y: 323, distance: 24.6
click at [715, 354] on div "Pabeigts neveiksmīgi! Ieguvi 56/100 XP Mācību materiālā apguvē neieguvi minimāl…" at bounding box center [470, 228] width 940 height 456
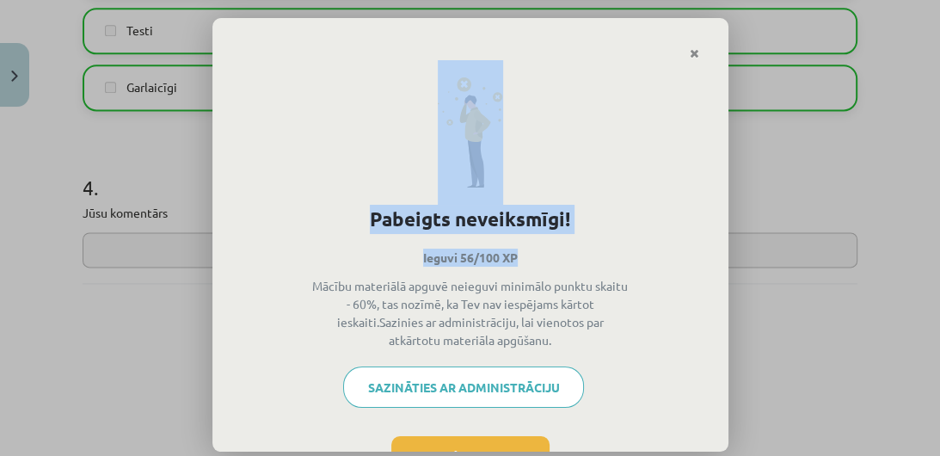
click at [709, 318] on div "Pabeigts neveiksmīgi! Ieguvi 56/100 XP Mācību materiālā apguvē neieguvi minimāl…" at bounding box center [470, 301] width 516 height 483
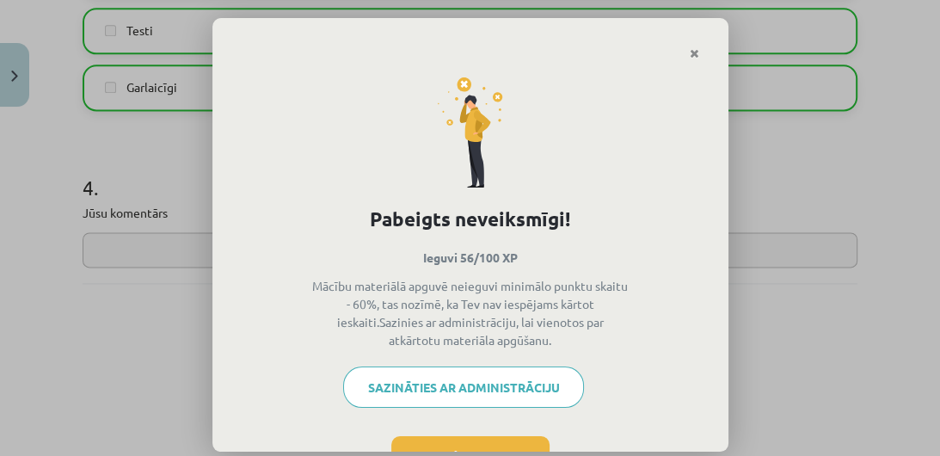
drag, startPoint x: 719, startPoint y: 296, endPoint x: 719, endPoint y: 389, distance: 92.9
click at [719, 389] on div "Pabeigts neveiksmīgi! Ieguvi 56/100 XP Mācību materiālā apguvē neieguvi minimāl…" at bounding box center [470, 228] width 940 height 456
click at [840, 350] on div "Pabeigts neveiksmīgi! Ieguvi 56/100 XP Mācību materiālā apguvē neieguvi minimāl…" at bounding box center [470, 228] width 940 height 456
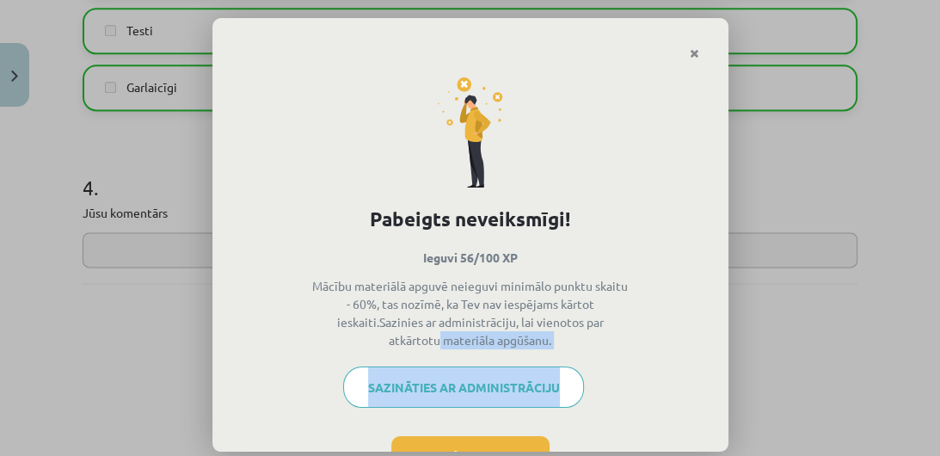
drag, startPoint x: 722, startPoint y: 315, endPoint x: 715, endPoint y: 408, distance: 93.1
click at [715, 408] on div "Pabeigts neveiksmīgi! Ieguvi 56/100 XP Mācību materiālā apguvē neieguvi minimāl…" at bounding box center [470, 228] width 940 height 456
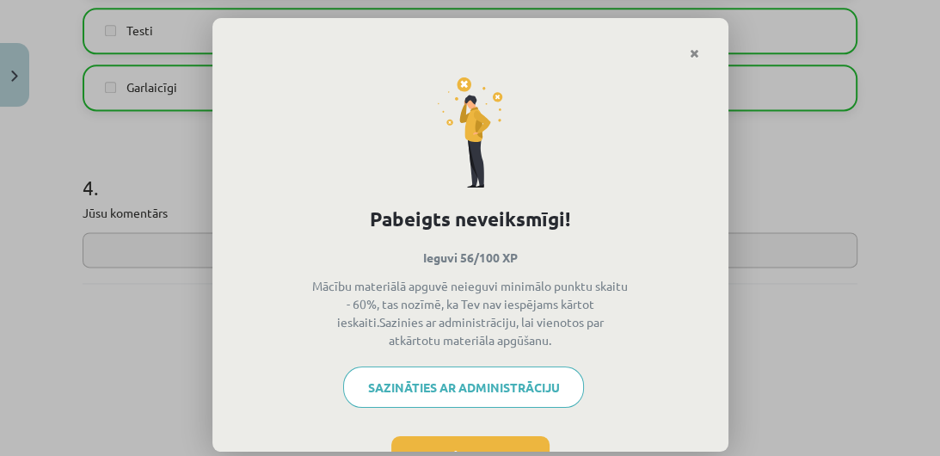
click at [706, 392] on div "Pabeigts neveiksmīgi! Ieguvi 56/100 XP Mācību materiālā apguvē neieguvi minimāl…" at bounding box center [470, 301] width 516 height 483
click at [705, 392] on div "Pabeigts neveiksmīgi! Ieguvi 56/100 XP Mācību materiālā apguvē neieguvi minimāl…" at bounding box center [470, 301] width 516 height 483
click at [701, 392] on div "Pabeigts neveiksmīgi! Ieguvi 56/100 XP Mācību materiālā apguvē neieguvi minimāl…" at bounding box center [470, 301] width 516 height 483
click at [684, 396] on div "Pabeigts neveiksmīgi! Ieguvi 56/100 XP Mācību materiālā apguvē neieguvi minimāl…" at bounding box center [470, 301] width 516 height 483
click at [680, 399] on div "Sazināties ar administrāciju" at bounding box center [470, 393] width 457 height 54
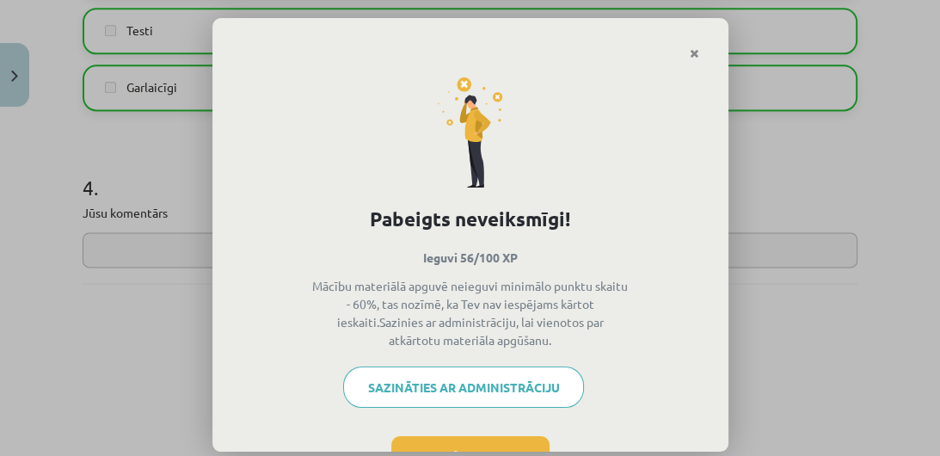
drag, startPoint x: 674, startPoint y: 403, endPoint x: 660, endPoint y: 408, distance: 15.5
click at [664, 407] on div "Sazināties ar administrāciju" at bounding box center [470, 393] width 457 height 54
click at [524, 444] on button "Aizvērt" at bounding box center [470, 457] width 158 height 43
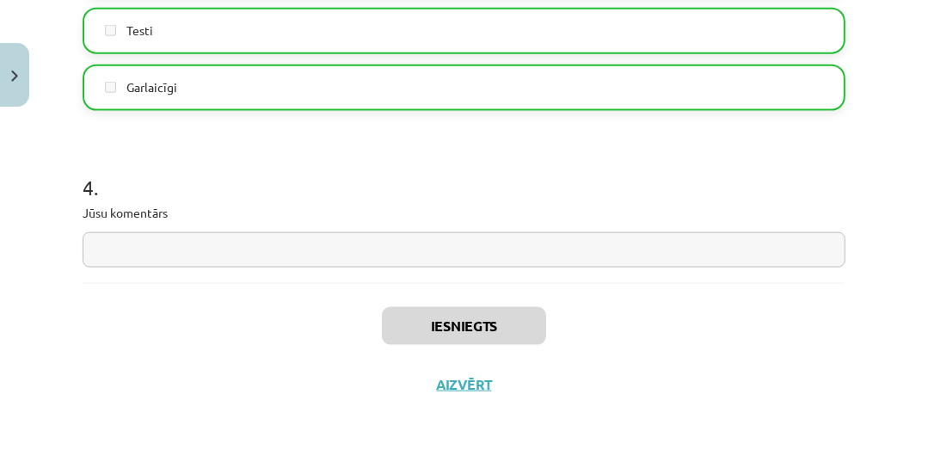
scroll to position [0, 0]
